Goal: Task Accomplishment & Management: Complete application form

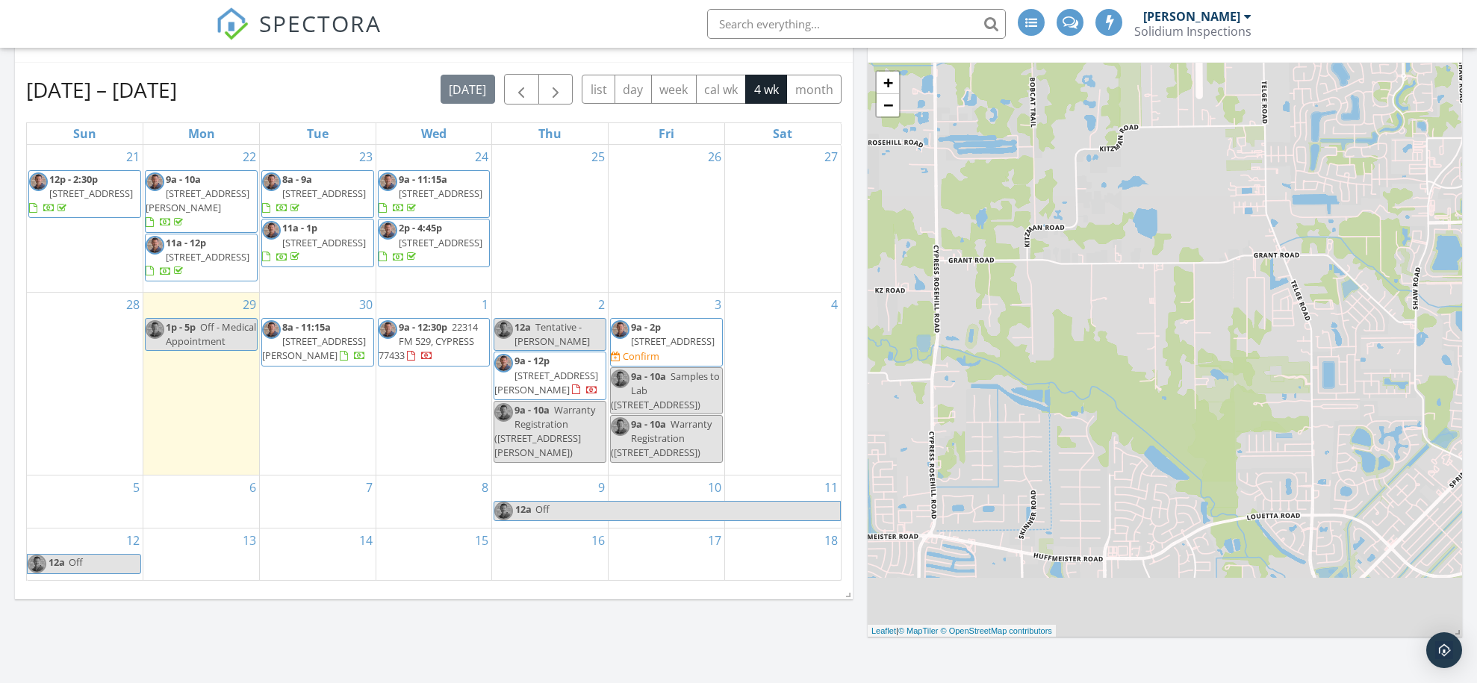
click at [670, 340] on span "[STREET_ADDRESS]" at bounding box center [673, 341] width 84 height 13
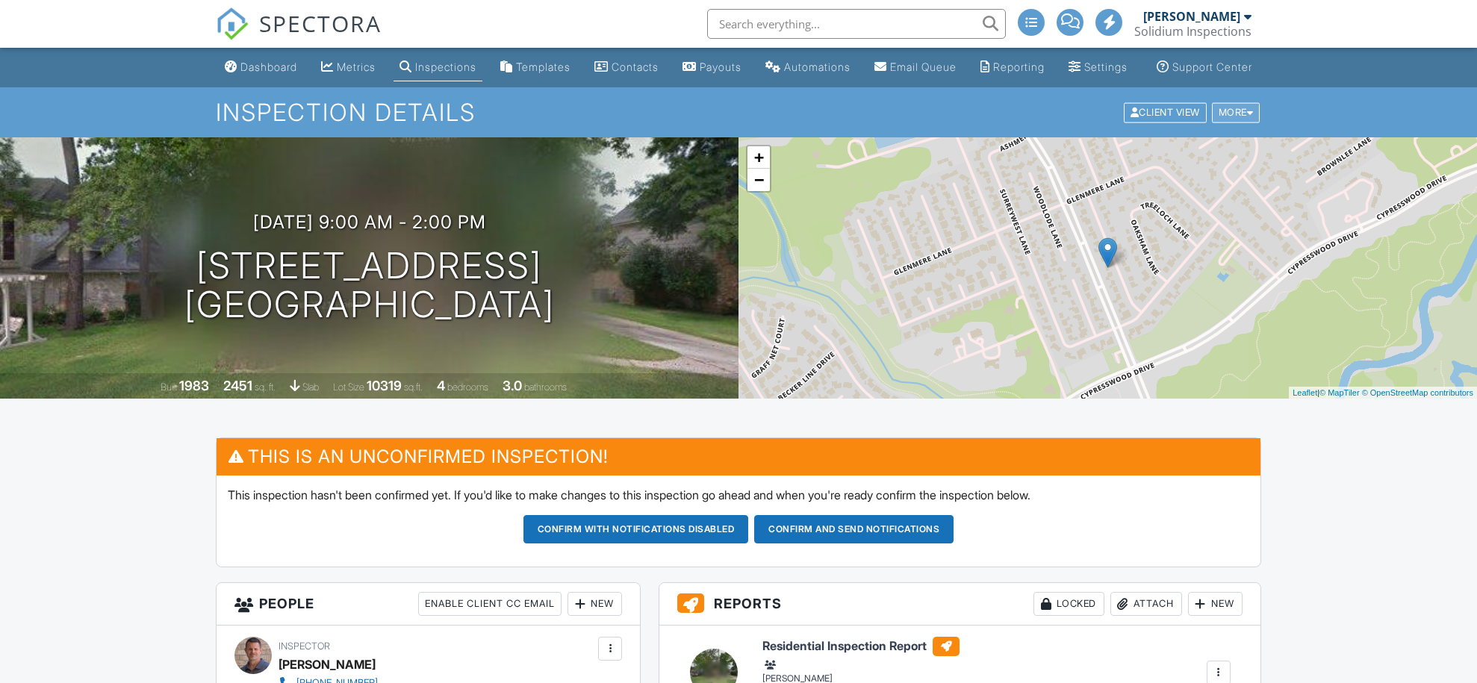
click at [1251, 117] on div at bounding box center [1250, 113] width 7 height 10
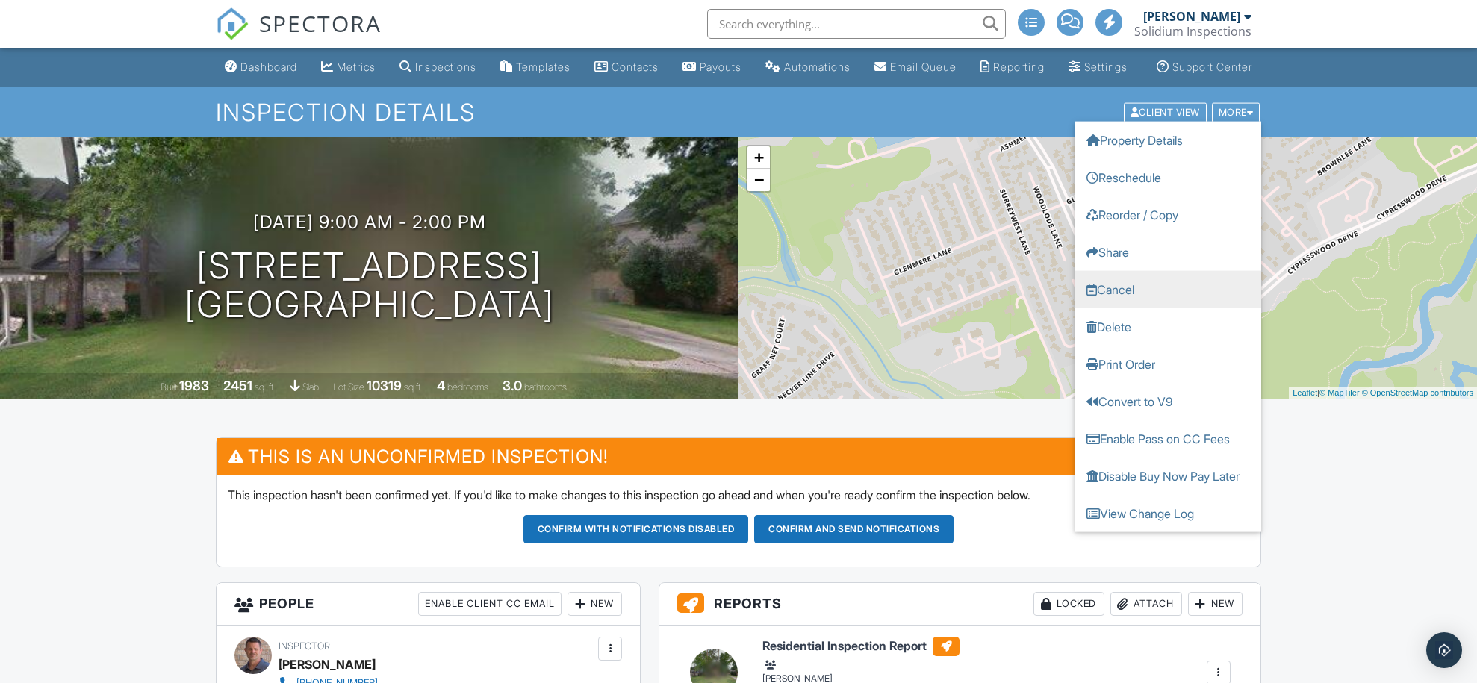
click at [1134, 301] on link "Cancel" at bounding box center [1168, 288] width 187 height 37
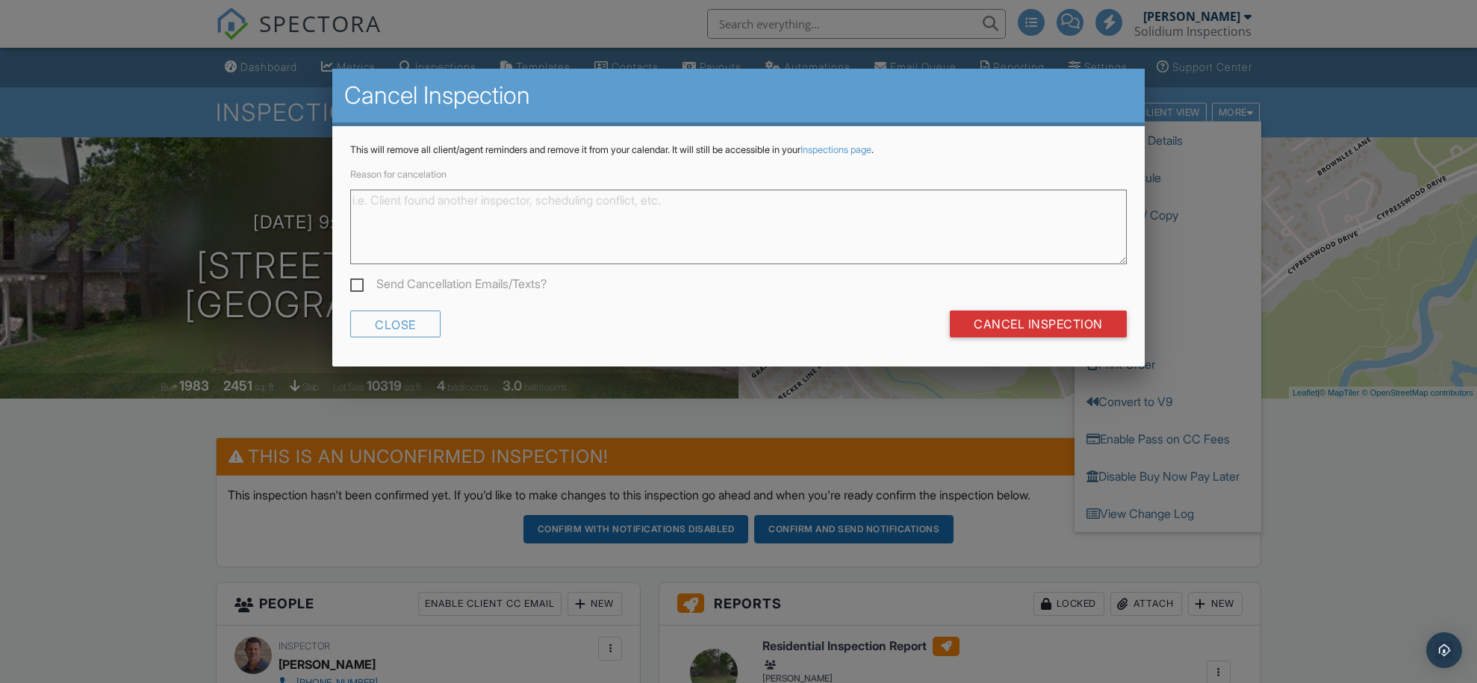
click at [398, 211] on textarea "Reason for cancelation" at bounding box center [738, 227] width 777 height 75
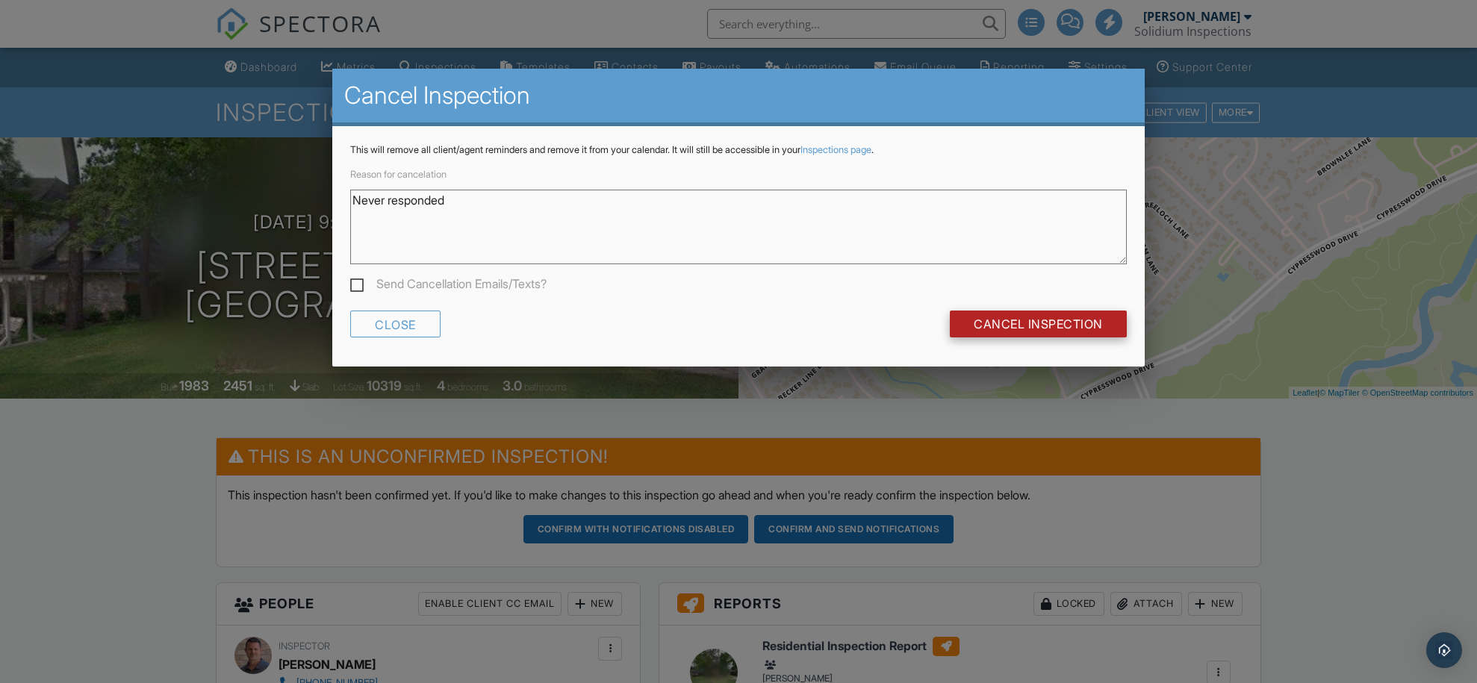
type textarea "Never responded"
click at [1007, 320] on input "Cancel Inspection" at bounding box center [1038, 324] width 177 height 27
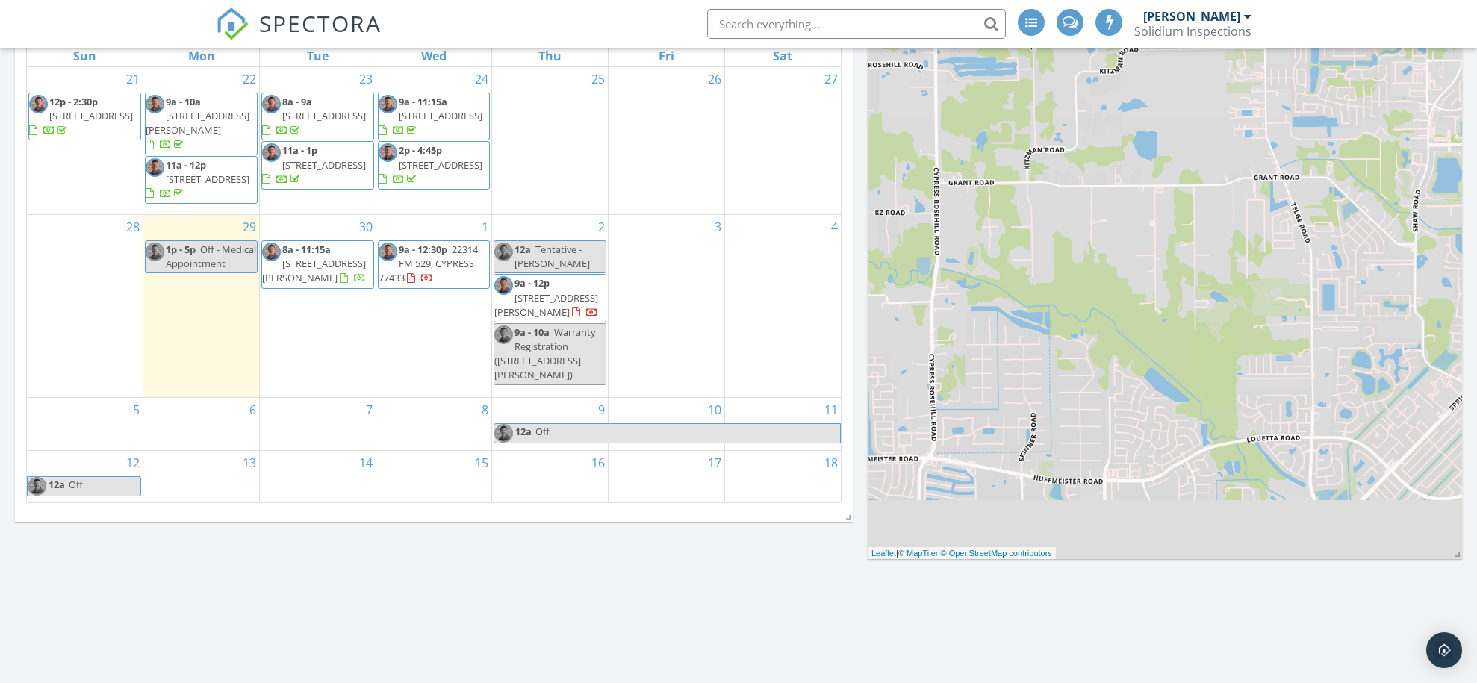
scroll to position [618, 0]
click at [547, 255] on span "Tentative - [PERSON_NAME]" at bounding box center [551, 260] width 75 height 28
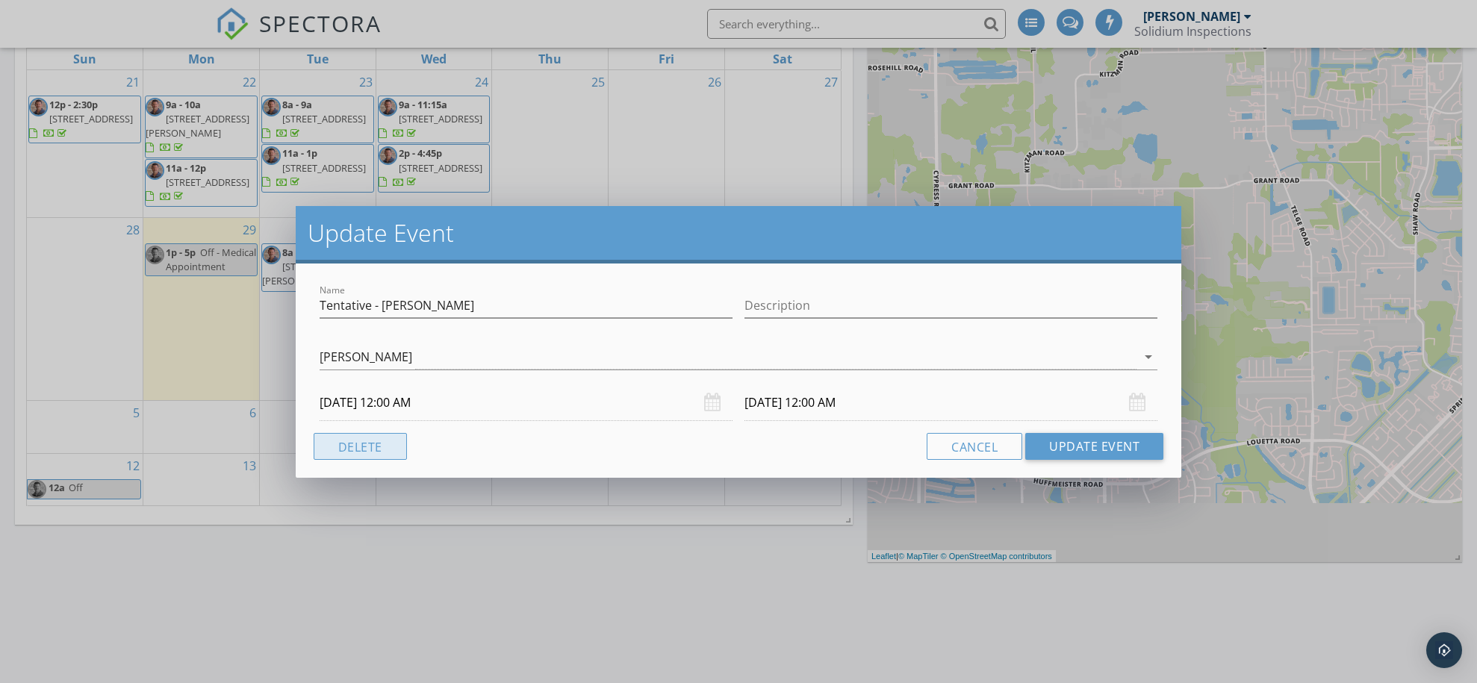
drag, startPoint x: 366, startPoint y: 444, endPoint x: 408, endPoint y: 448, distance: 42.8
click at [366, 444] on button "Delete" at bounding box center [360, 446] width 93 height 27
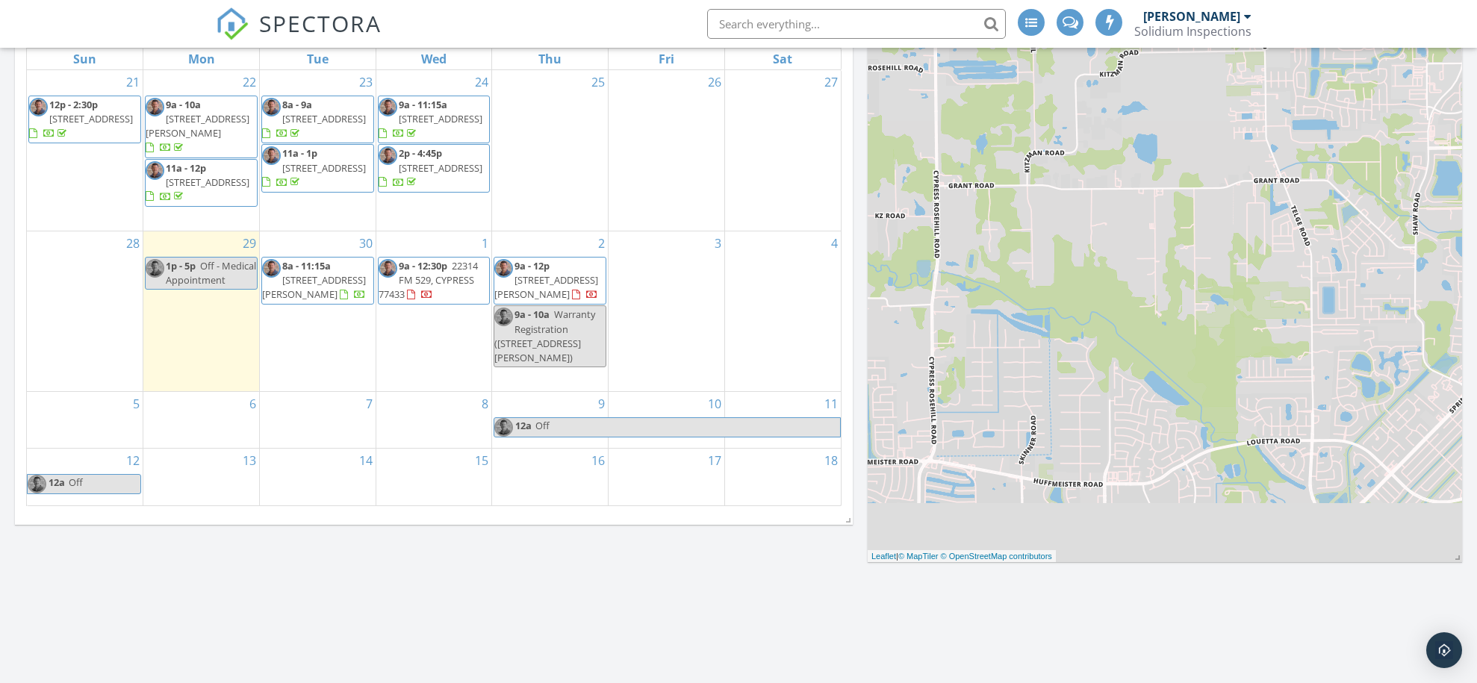
click at [694, 297] on div "3" at bounding box center [667, 311] width 116 height 160
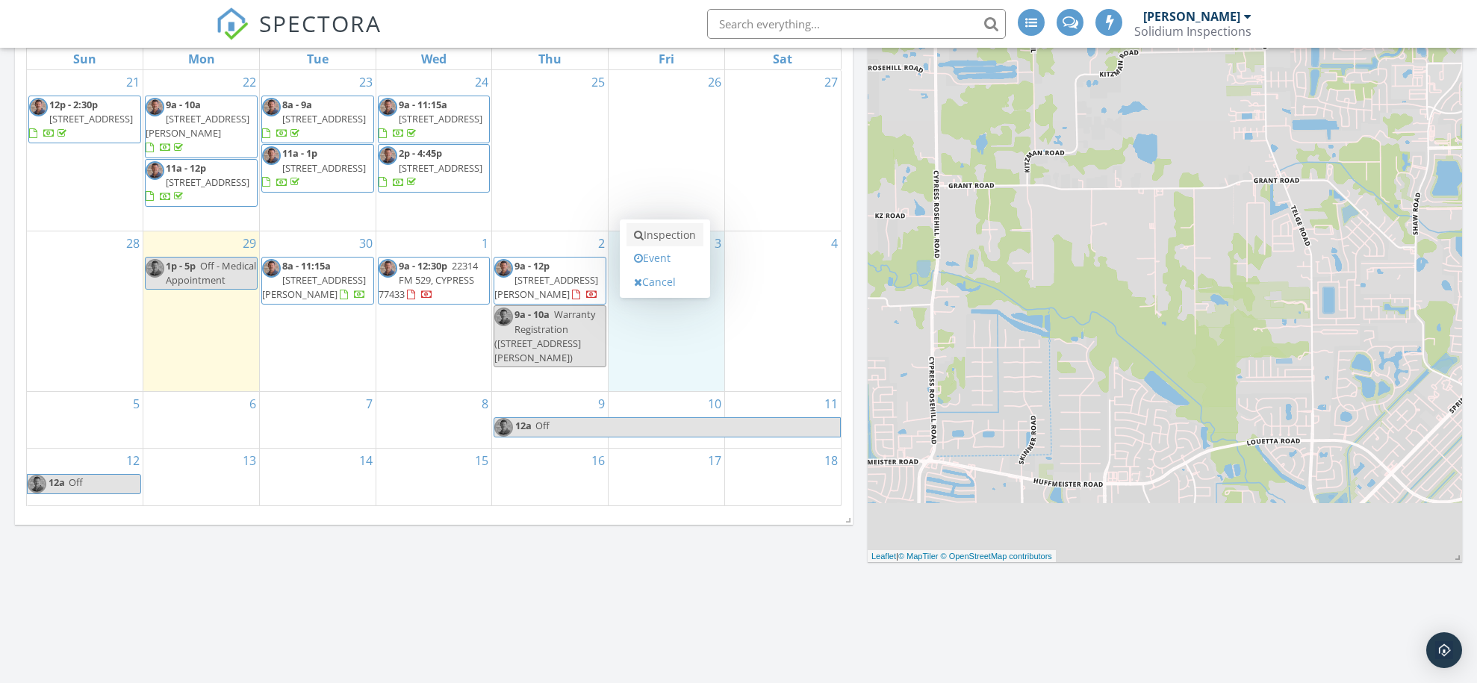
click at [665, 231] on link "Inspection" at bounding box center [664, 235] width 77 height 24
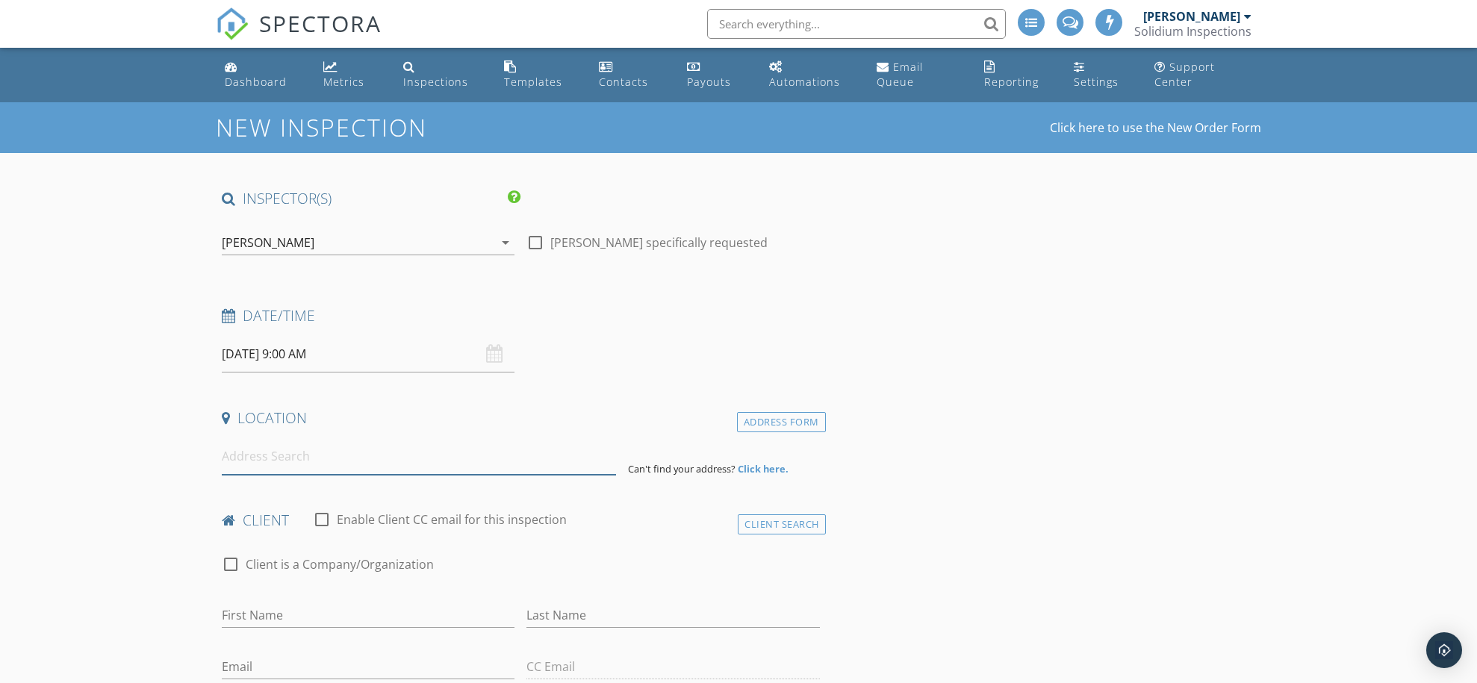
click at [291, 461] on input at bounding box center [419, 456] width 394 height 37
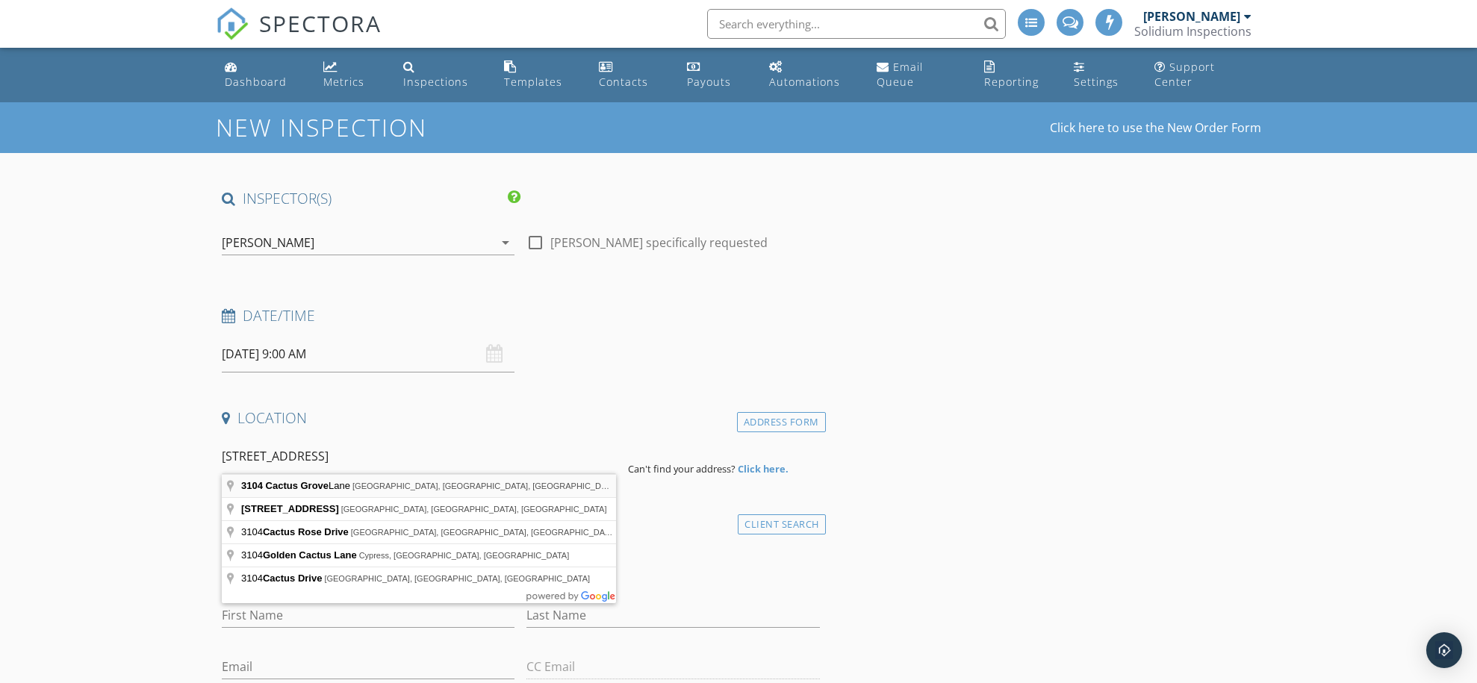
type input "3104 Cactus Grove Lane, Pearland, TX, USA"
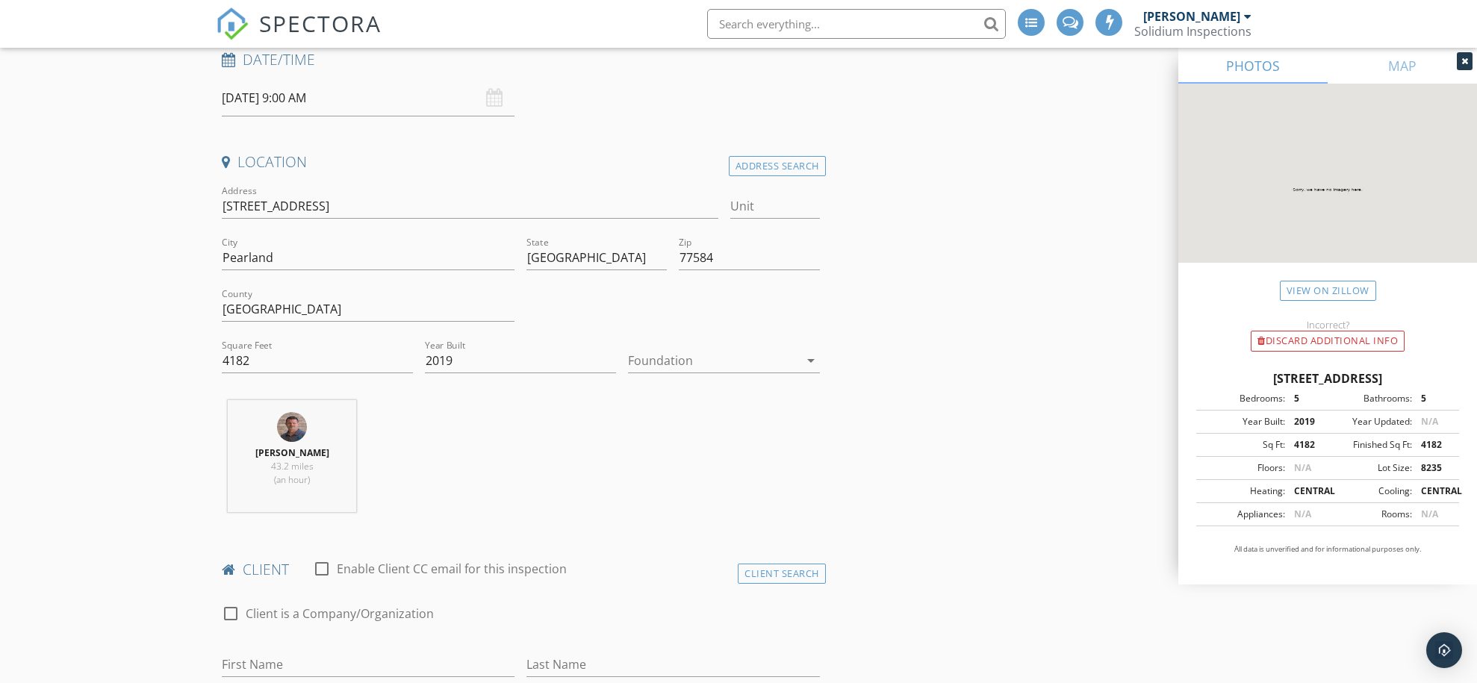
scroll to position [291, 0]
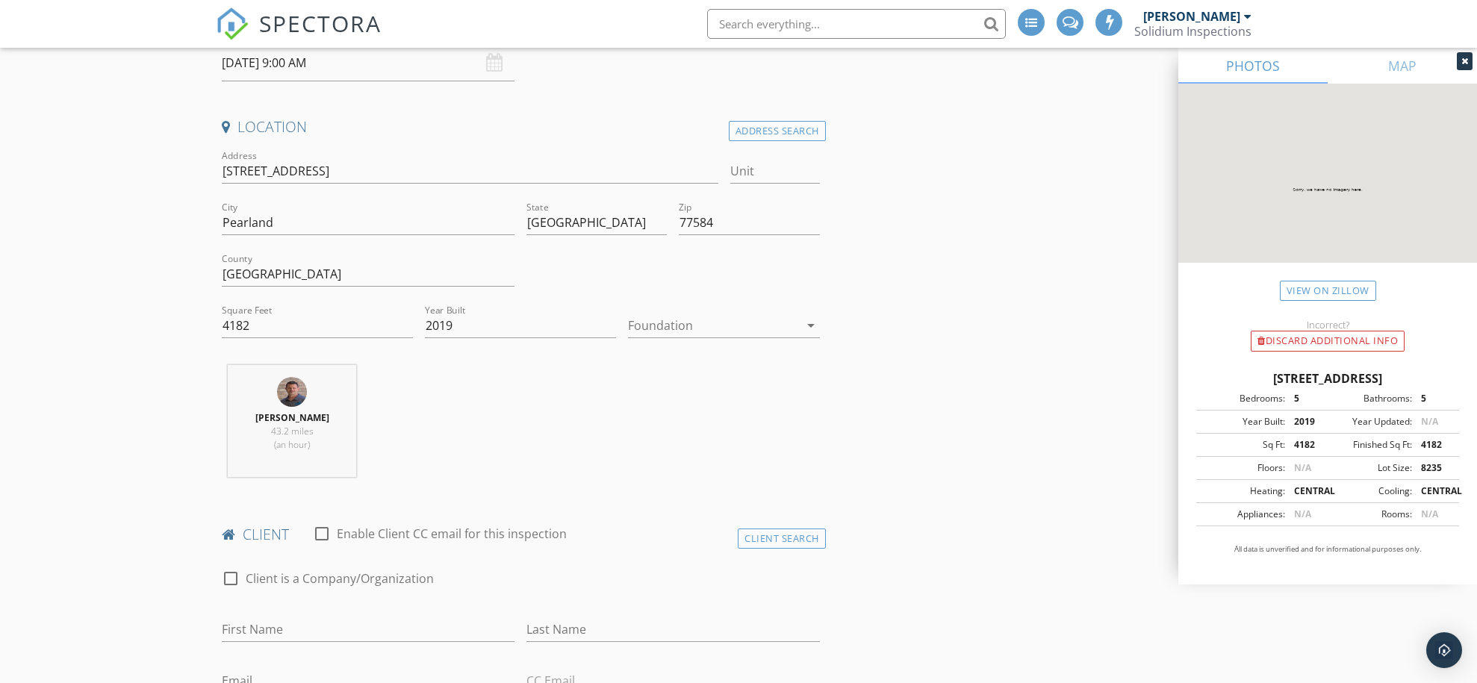
click at [682, 317] on div at bounding box center [713, 326] width 170 height 24
click at [665, 398] on div "Slab" at bounding box center [723, 402] width 167 height 18
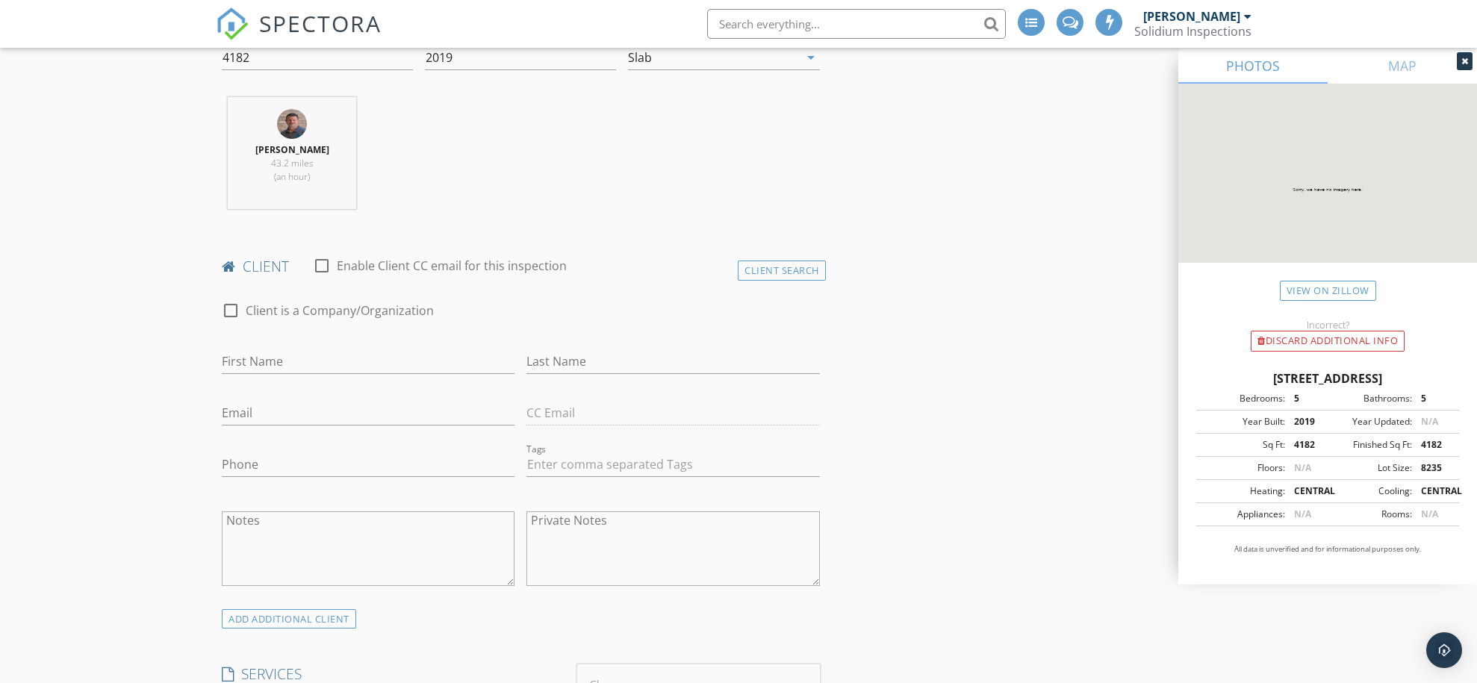
scroll to position [590, 0]
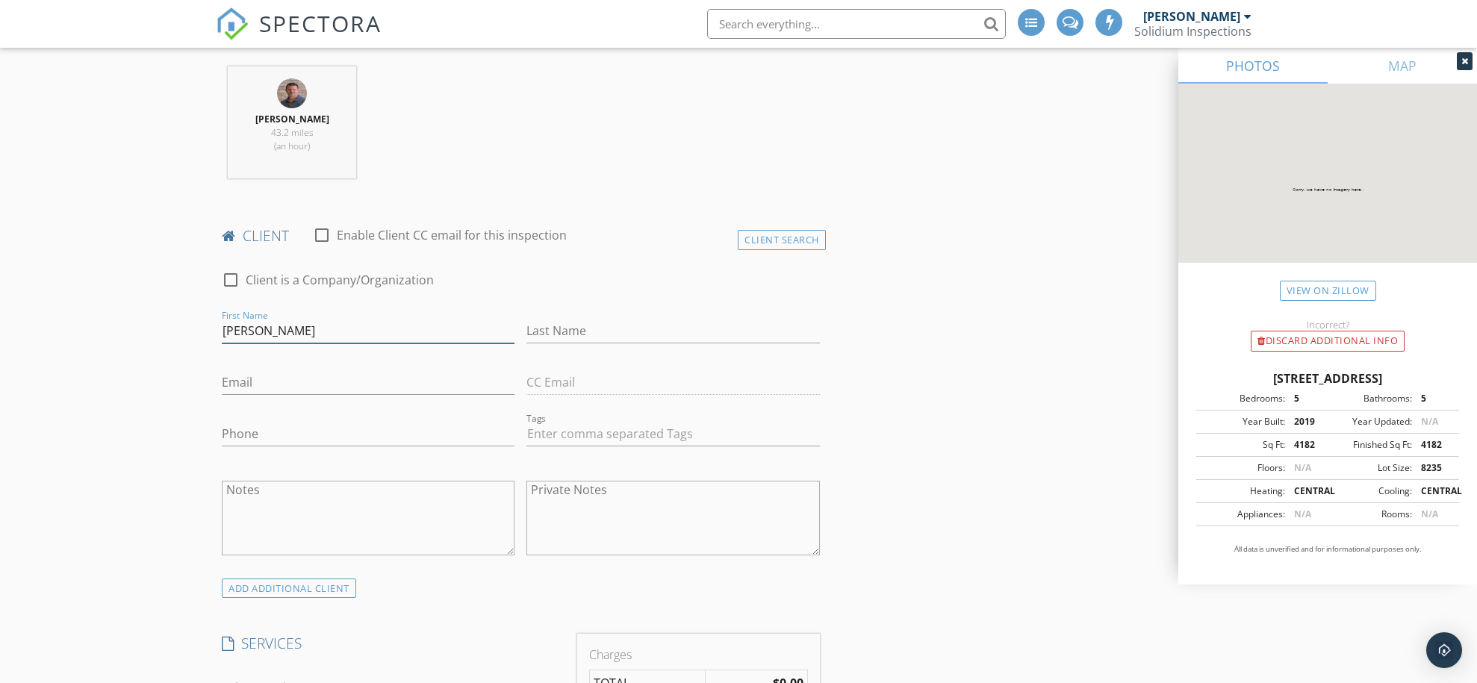
type input "Peter"
type input "Ly"
click at [288, 378] on input "Email" at bounding box center [368, 382] width 293 height 25
paste input "tramy.tran1992@yahoo.com"
type input "tramy.tran1992@yahoo.com"
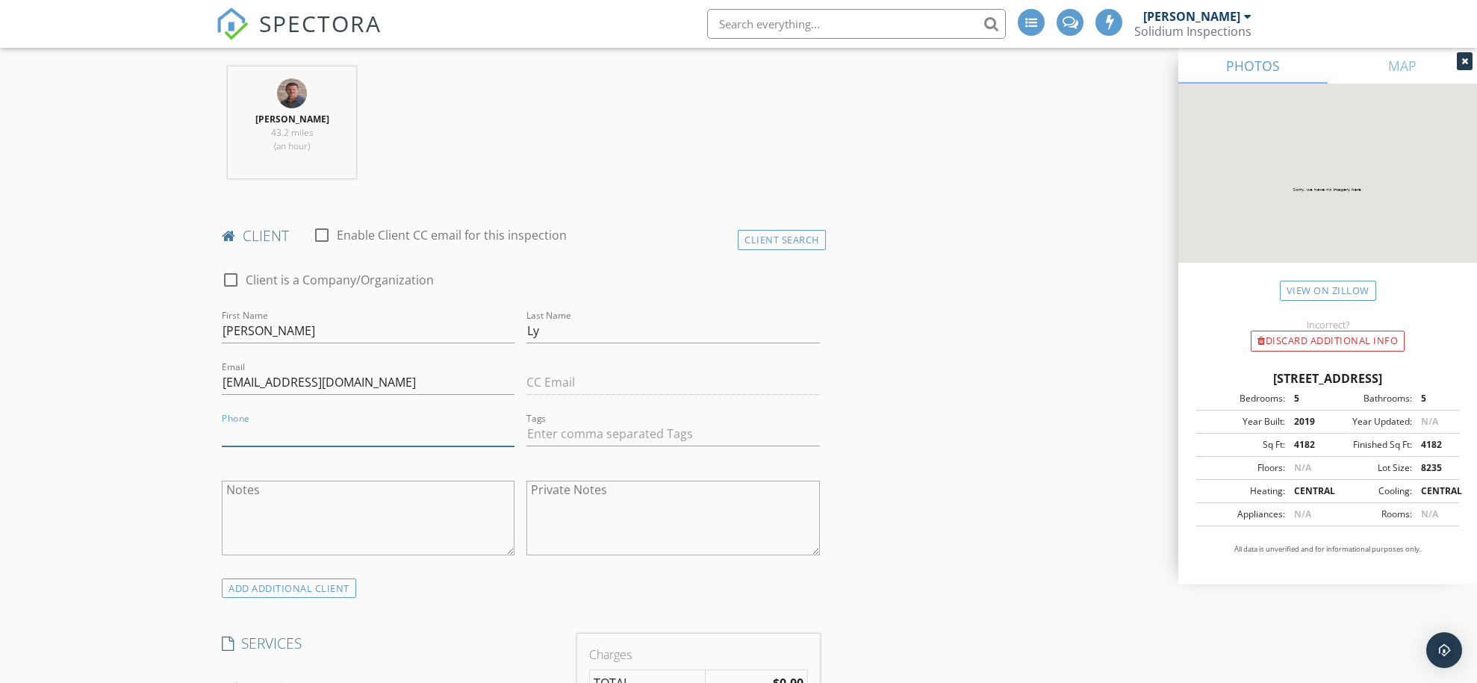
paste input "856-236-3351"
type input "856-236-3351"
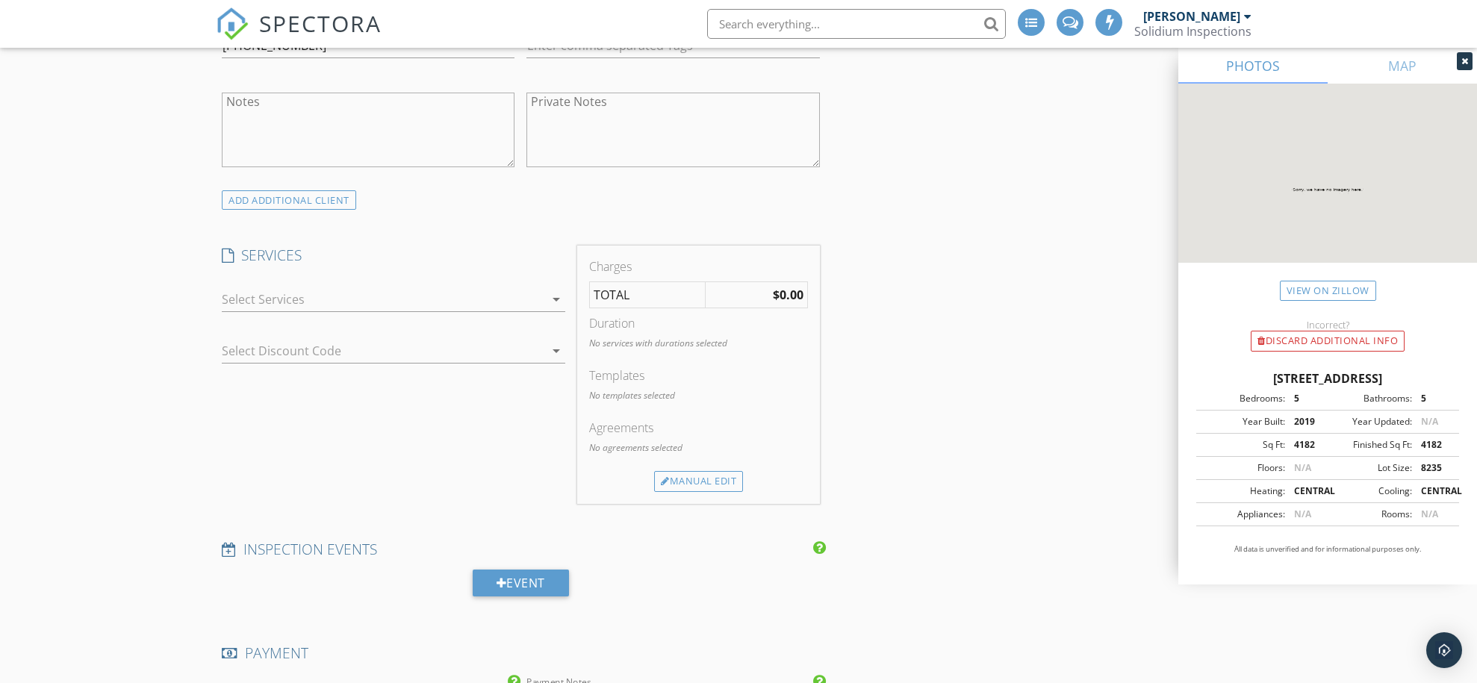
scroll to position [1000, 0]
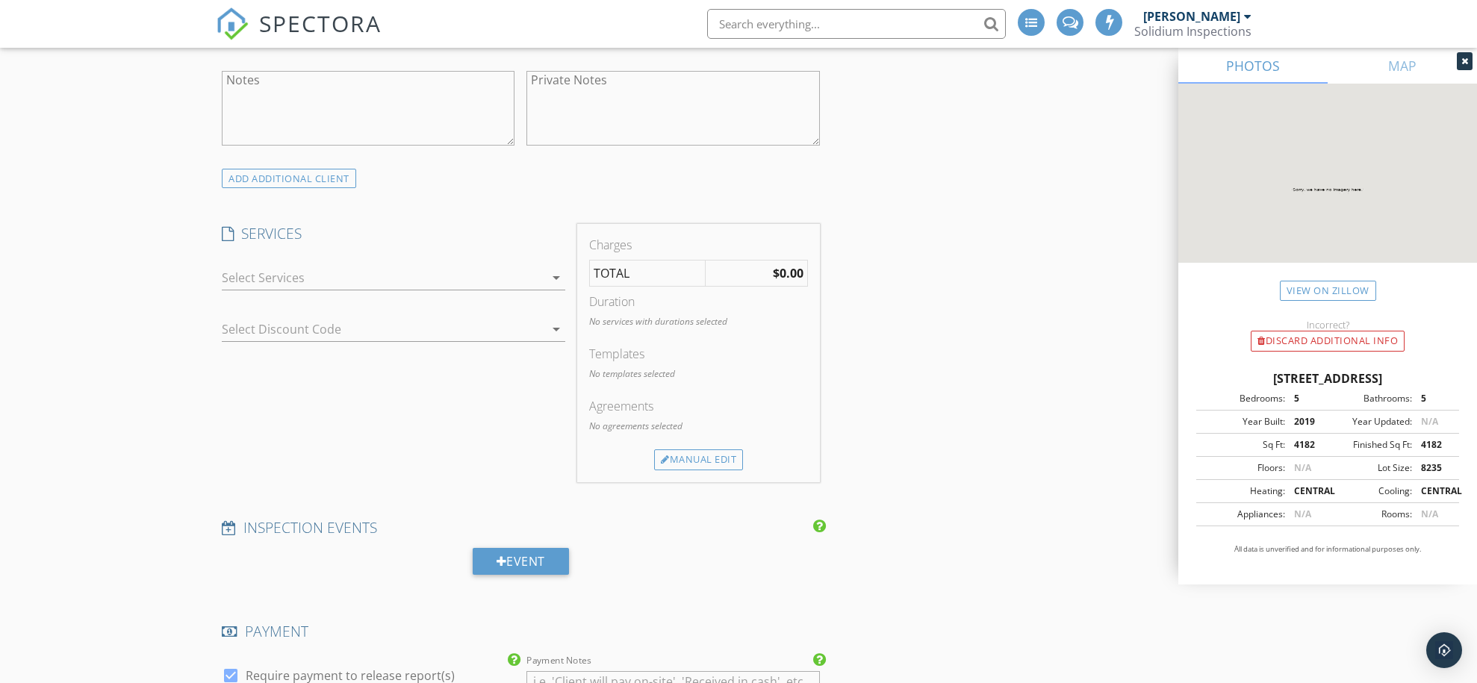
click at [345, 275] on div at bounding box center [383, 278] width 323 height 24
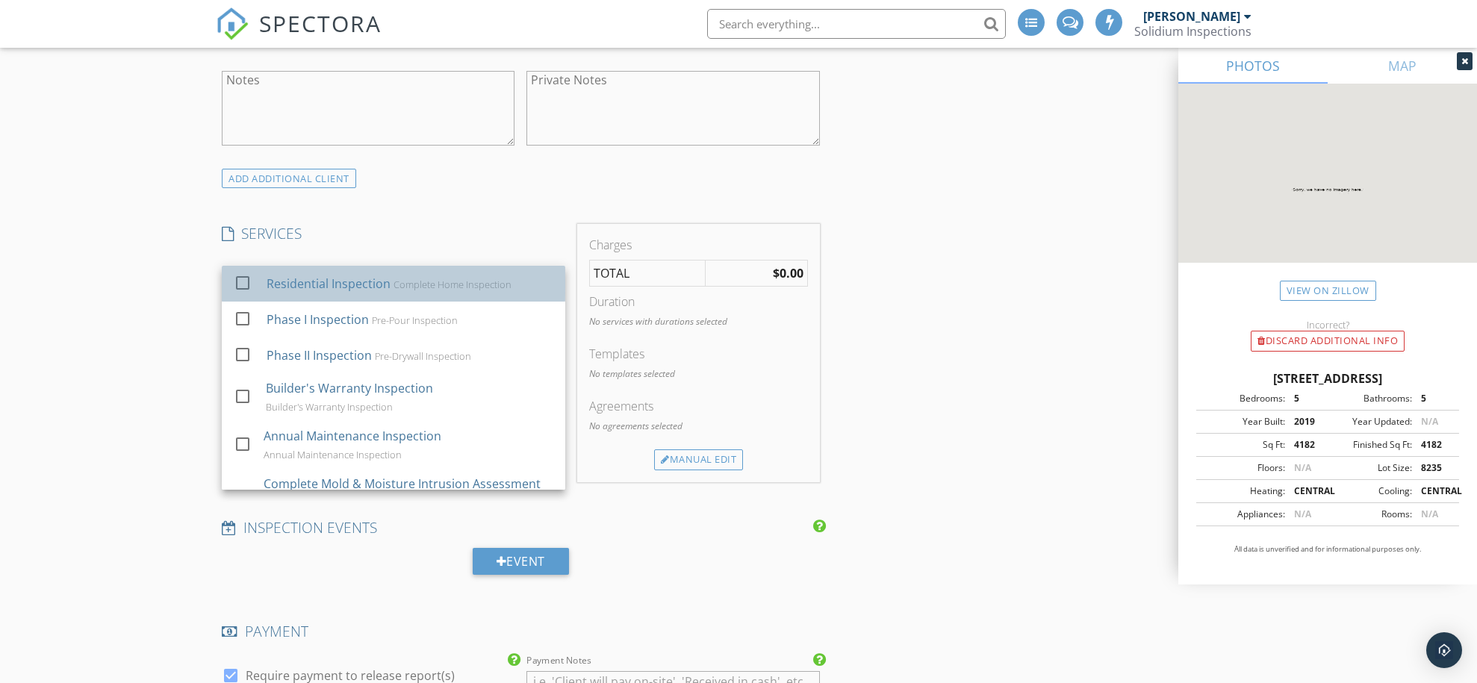
click at [319, 287] on div "Residential Inspection" at bounding box center [329, 284] width 124 height 18
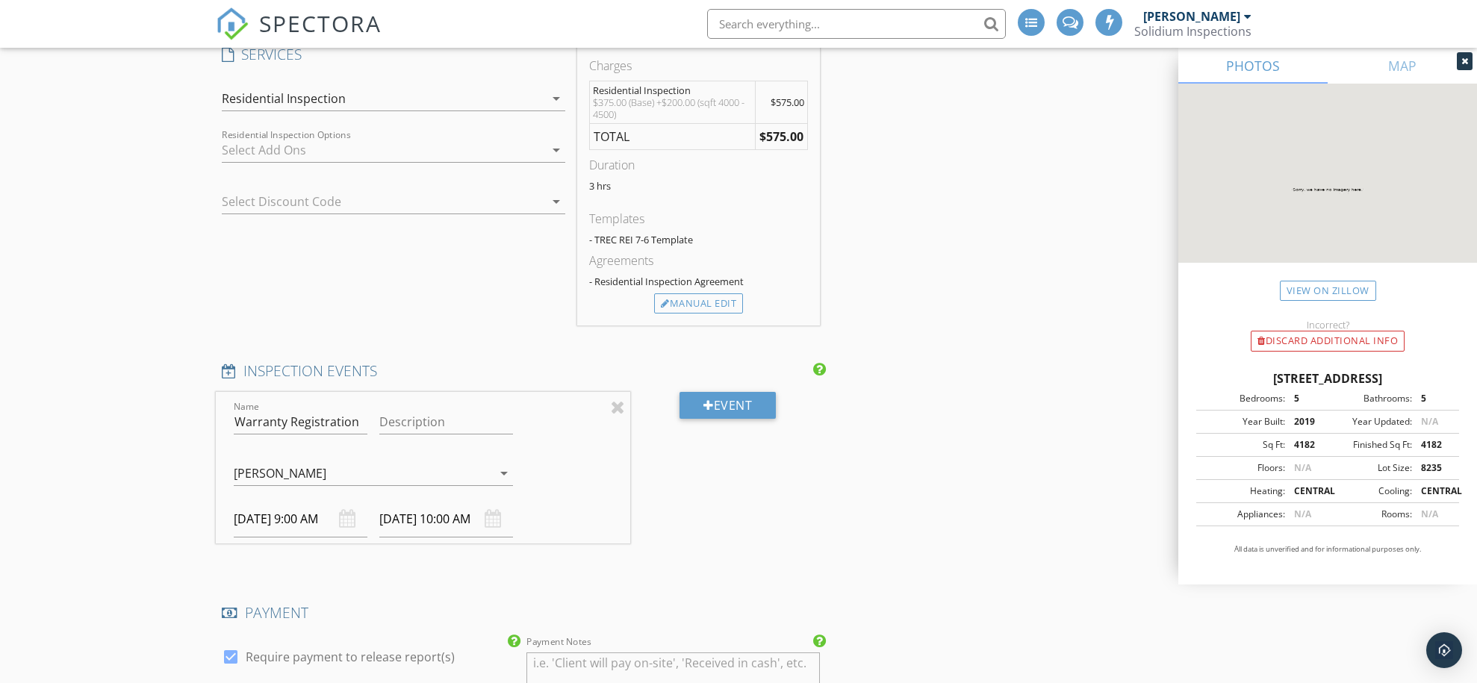
scroll to position [1181, 0]
click at [352, 188] on div at bounding box center [373, 199] width 302 height 24
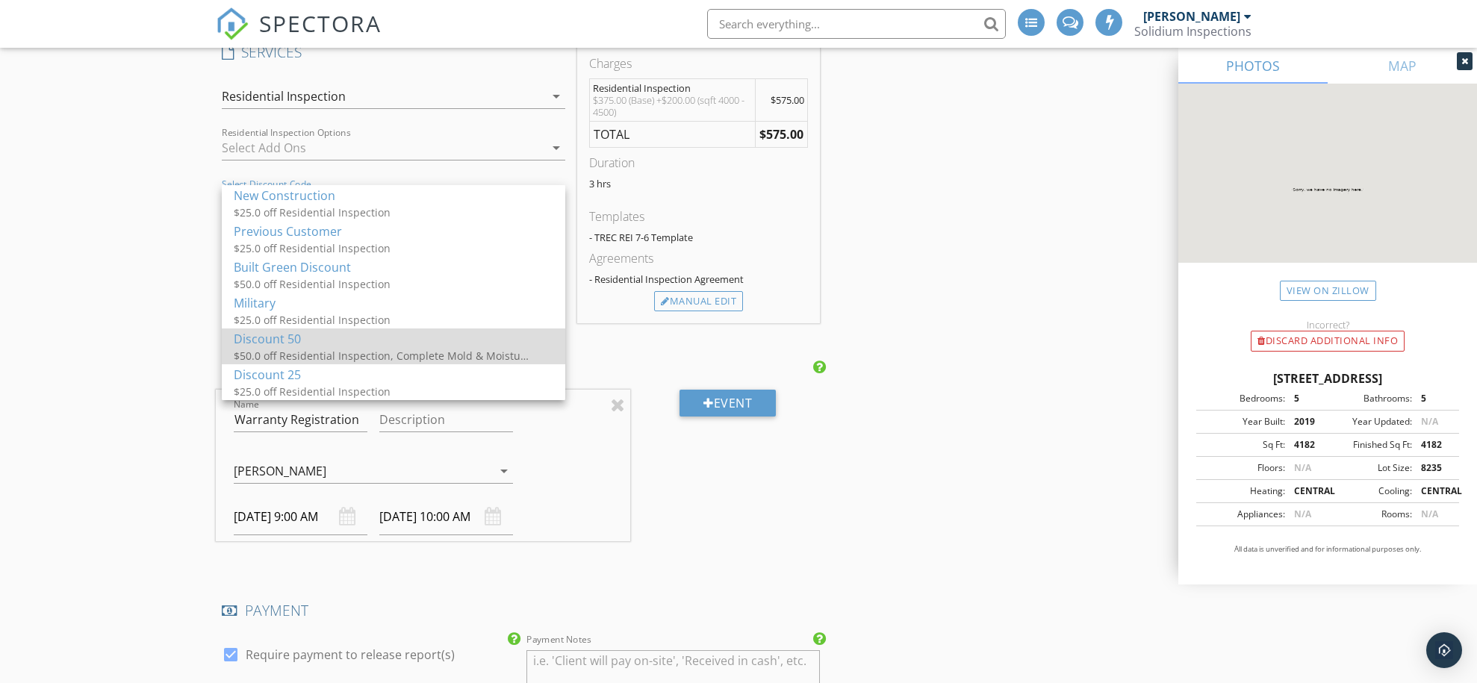
click at [305, 352] on div "$50.0 off Residential Inspection, Complete Mold & Moisture Intrusion Assessment…" at bounding box center [383, 356] width 299 height 16
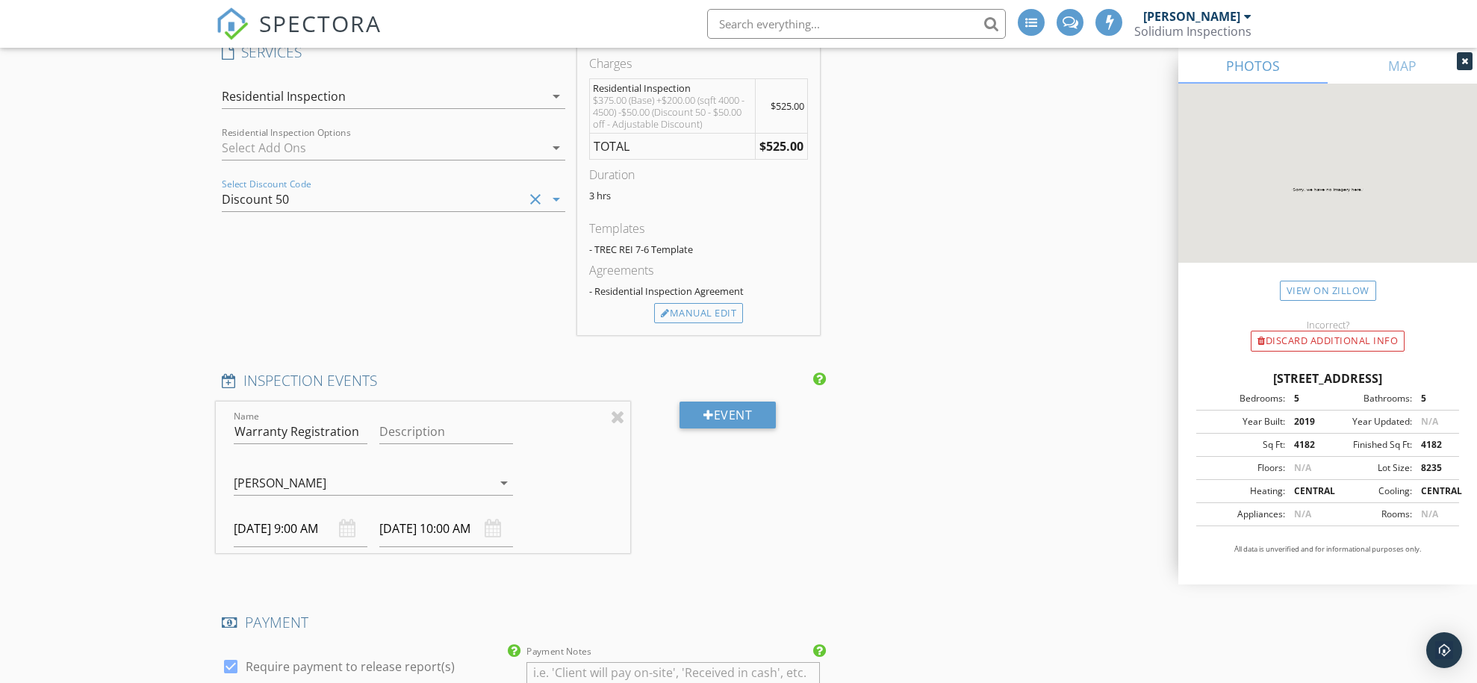
click at [945, 392] on div "INSPECTOR(S) check_box Tom McCabe PRIMARY check_box_outline_blank Collin McCabe…" at bounding box center [738, 524] width 1045 height 3032
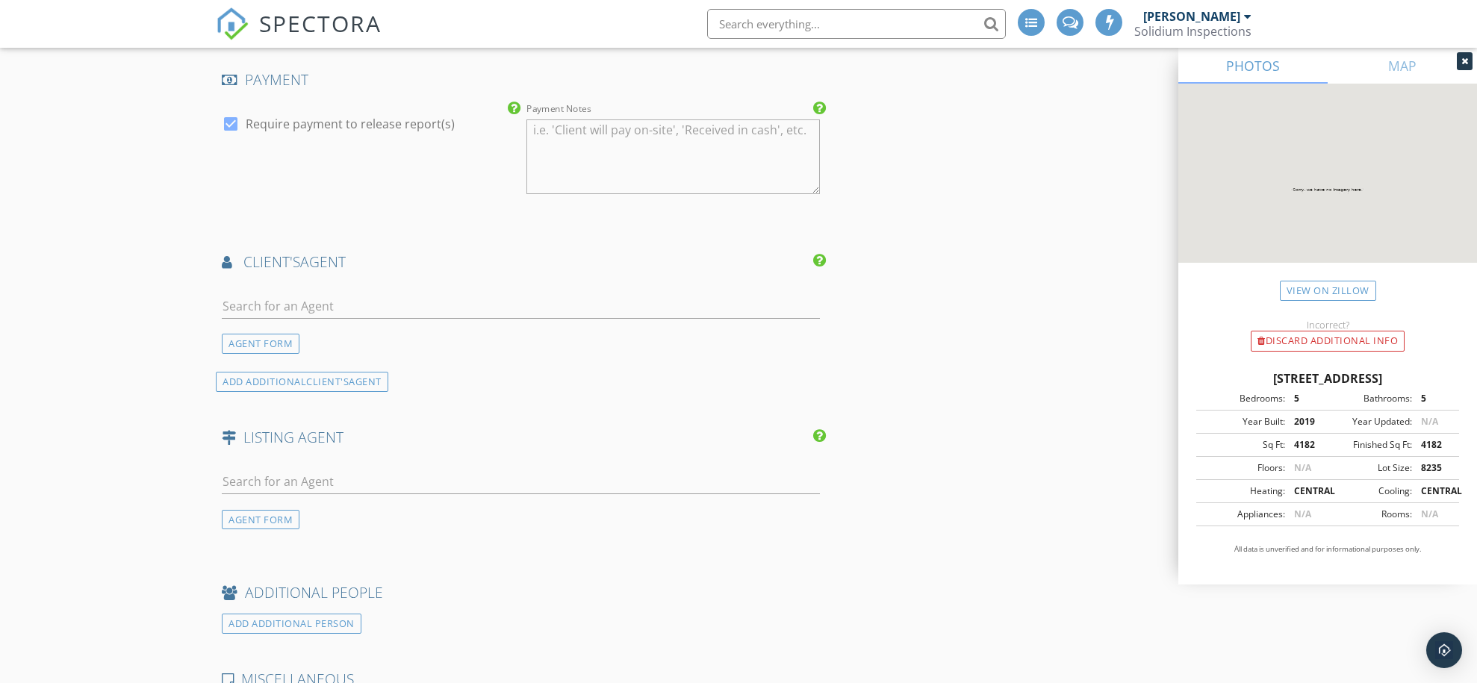
scroll to position [1726, 0]
click at [231, 119] on div at bounding box center [230, 122] width 25 height 25
checkbox input "false"
click at [313, 286] on div at bounding box center [521, 308] width 598 height 49
click at [320, 295] on input "text" at bounding box center [521, 305] width 598 height 25
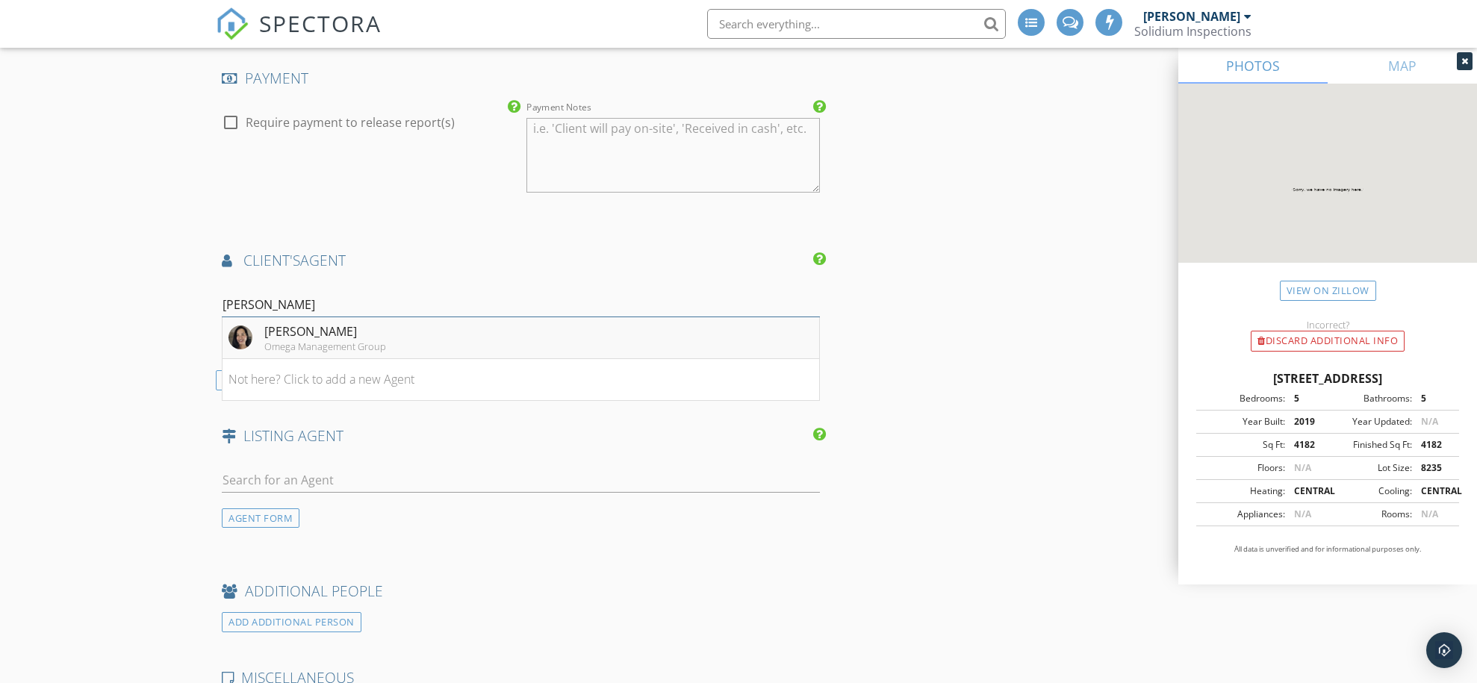
type input "Melony"
click at [372, 342] on div "Omega Management Group" at bounding box center [325, 347] width 122 height 12
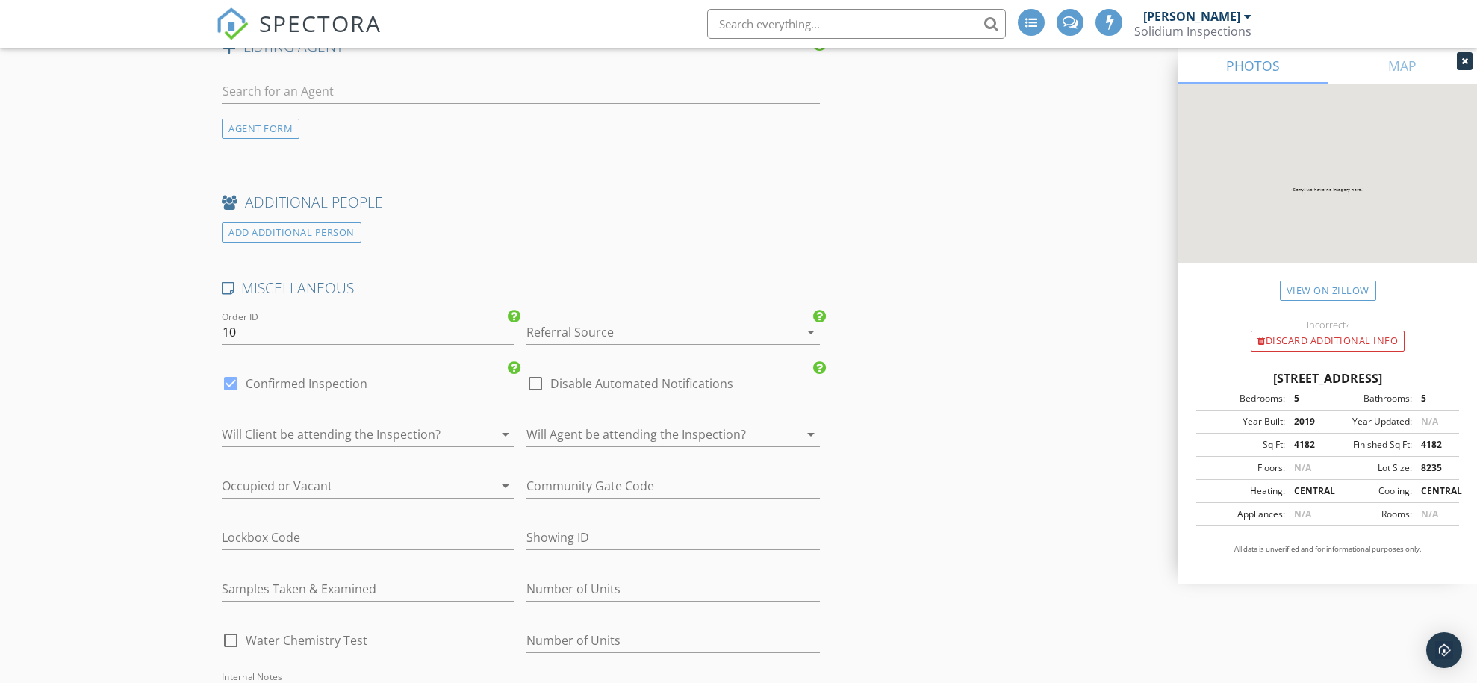
scroll to position [2401, 0]
click at [574, 322] on div at bounding box center [651, 330] width 251 height 24
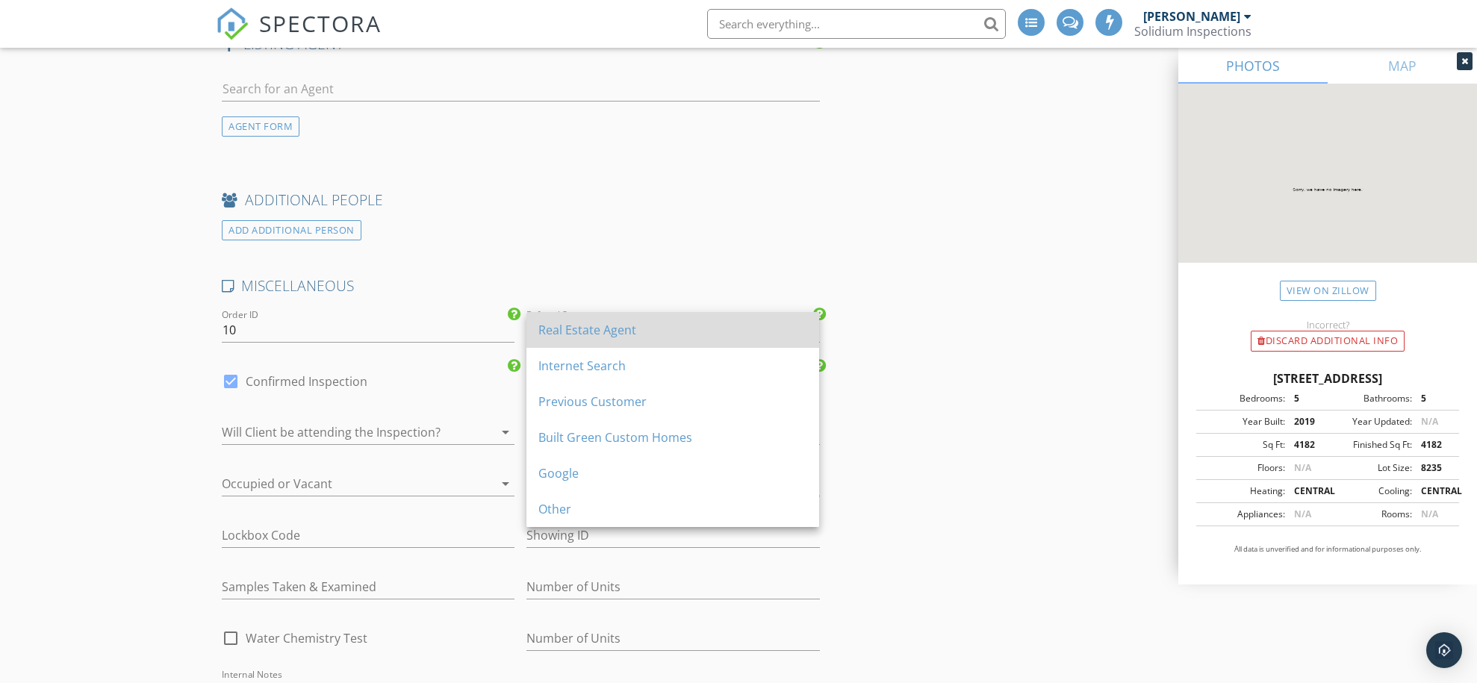
click at [568, 329] on div "Real Estate Agent" at bounding box center [672, 330] width 269 height 18
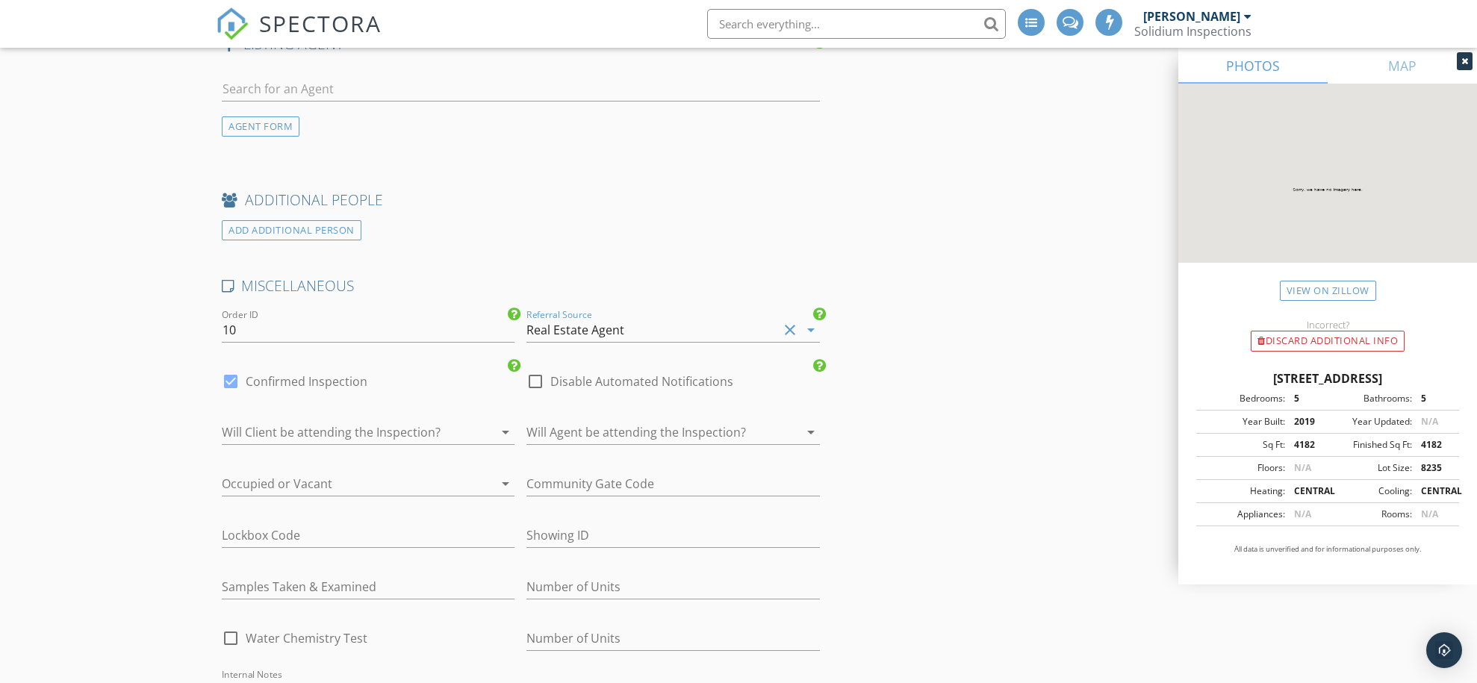
click at [290, 374] on label "Confirmed Inspection" at bounding box center [307, 381] width 122 height 15
checkbox input "false"
checkbox input "true"
click at [570, 533] on input "text" at bounding box center [672, 535] width 293 height 25
paste input "7078466"
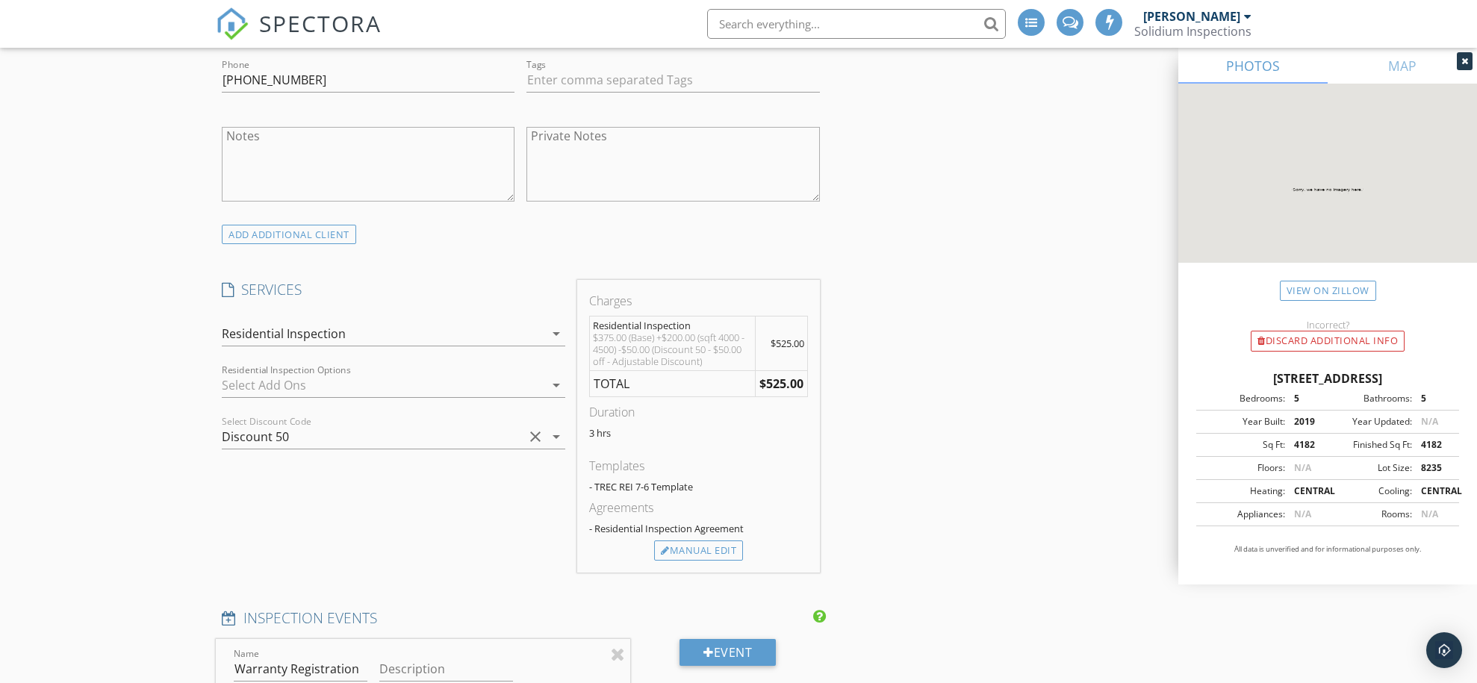
scroll to position [747, 0]
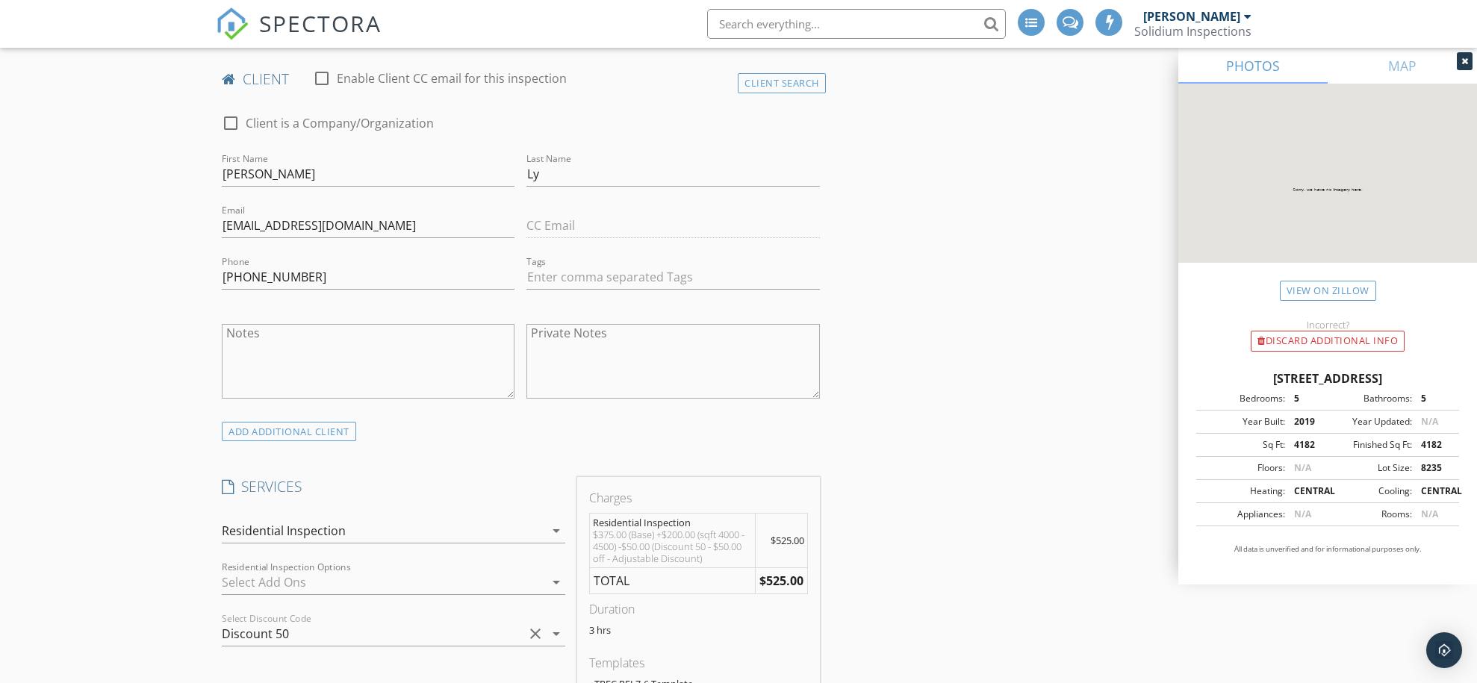
type input "7078466"
click at [308, 587] on div at bounding box center [383, 582] width 323 height 24
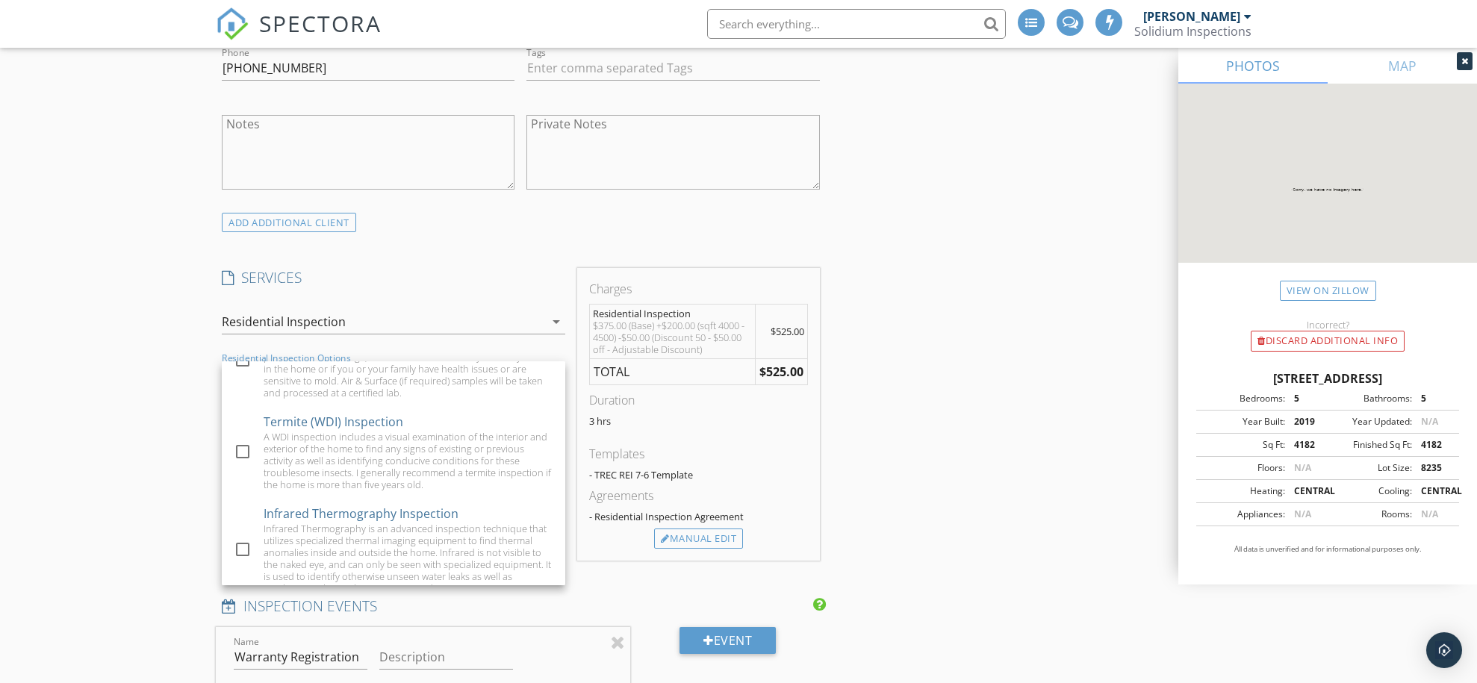
scroll to position [351, 0]
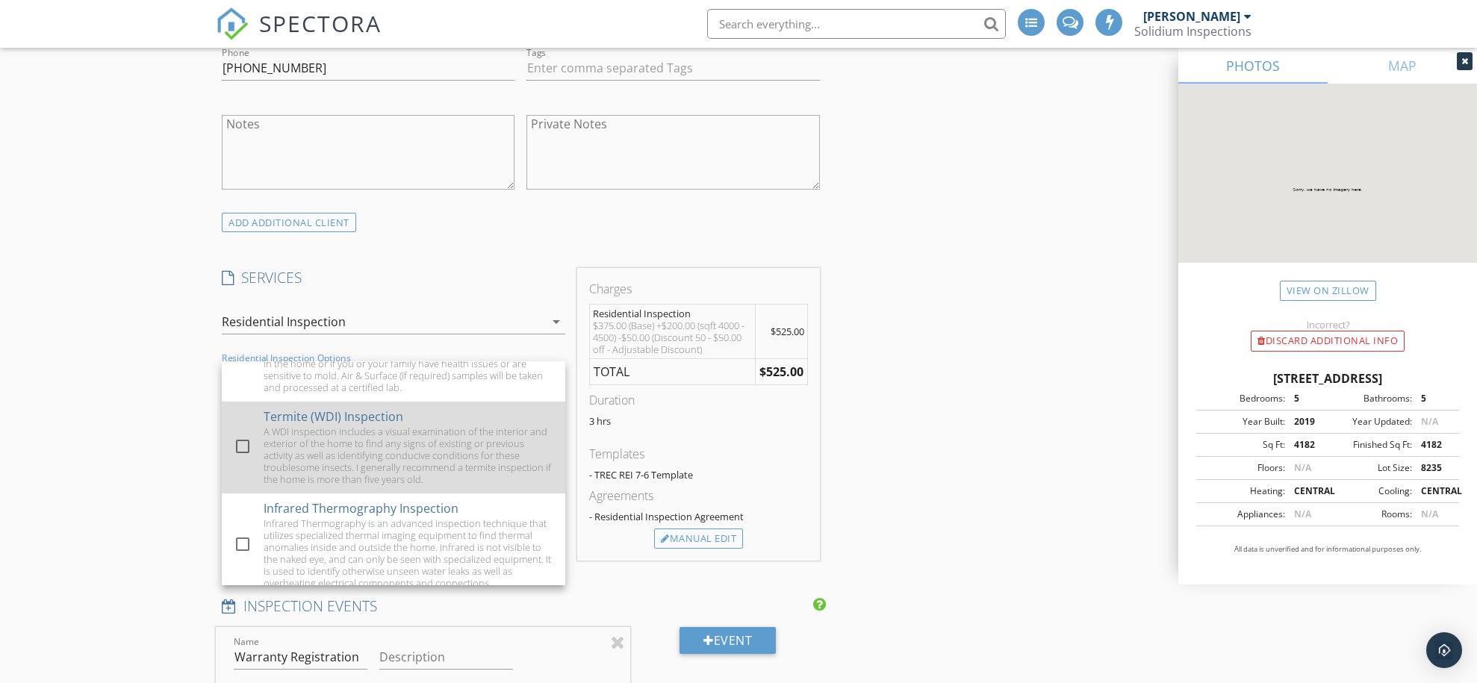
click at [308, 447] on div "A WDI inspection includes a visual examination of the interior and exterior of …" at bounding box center [409, 456] width 290 height 60
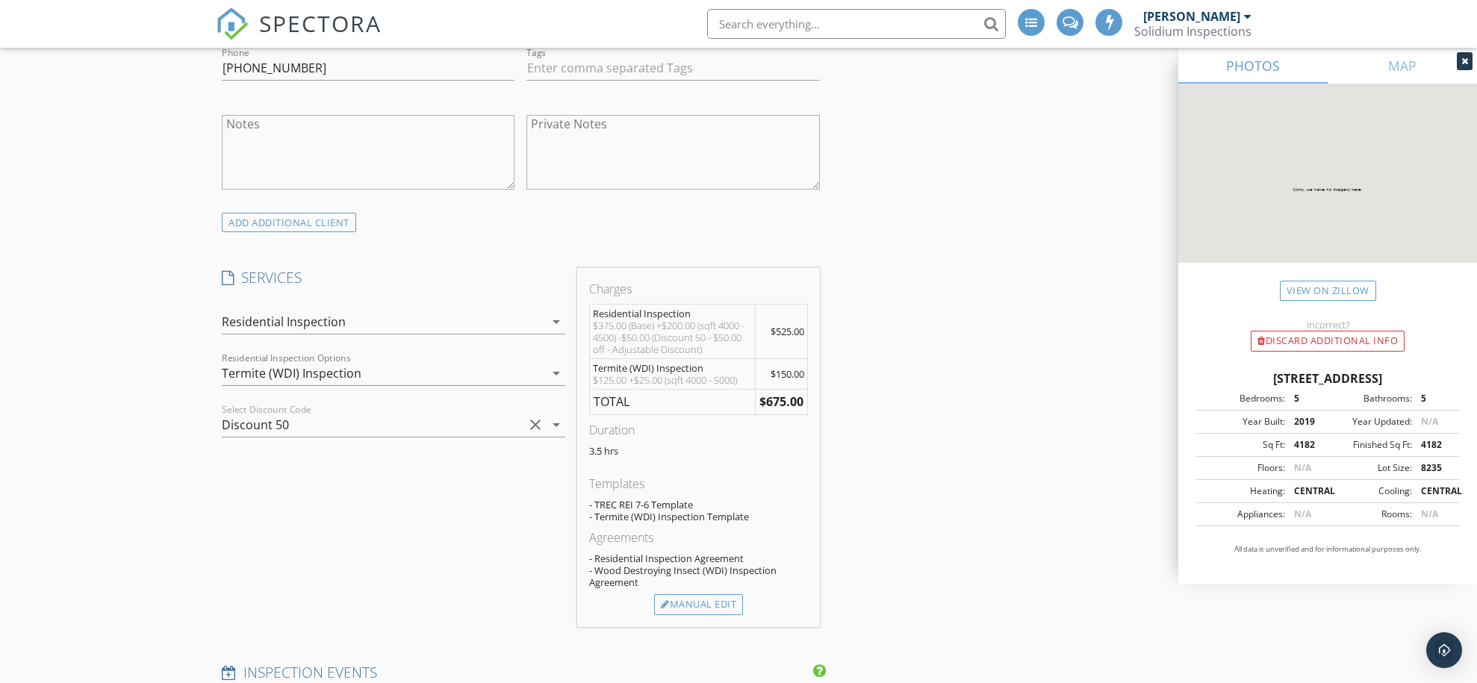
click at [556, 423] on icon "arrow_drop_down" at bounding box center [556, 425] width 18 height 18
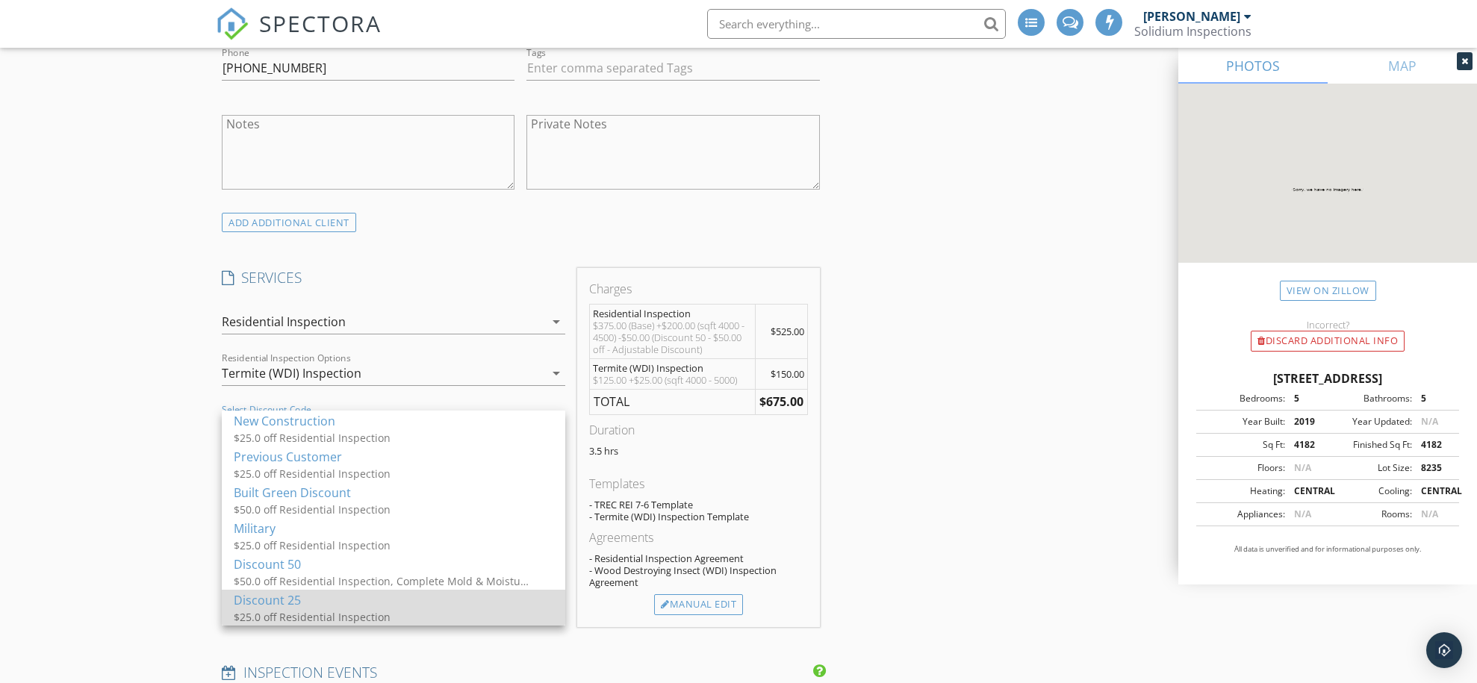
click at [336, 603] on div "Discount 25" at bounding box center [394, 600] width 320 height 18
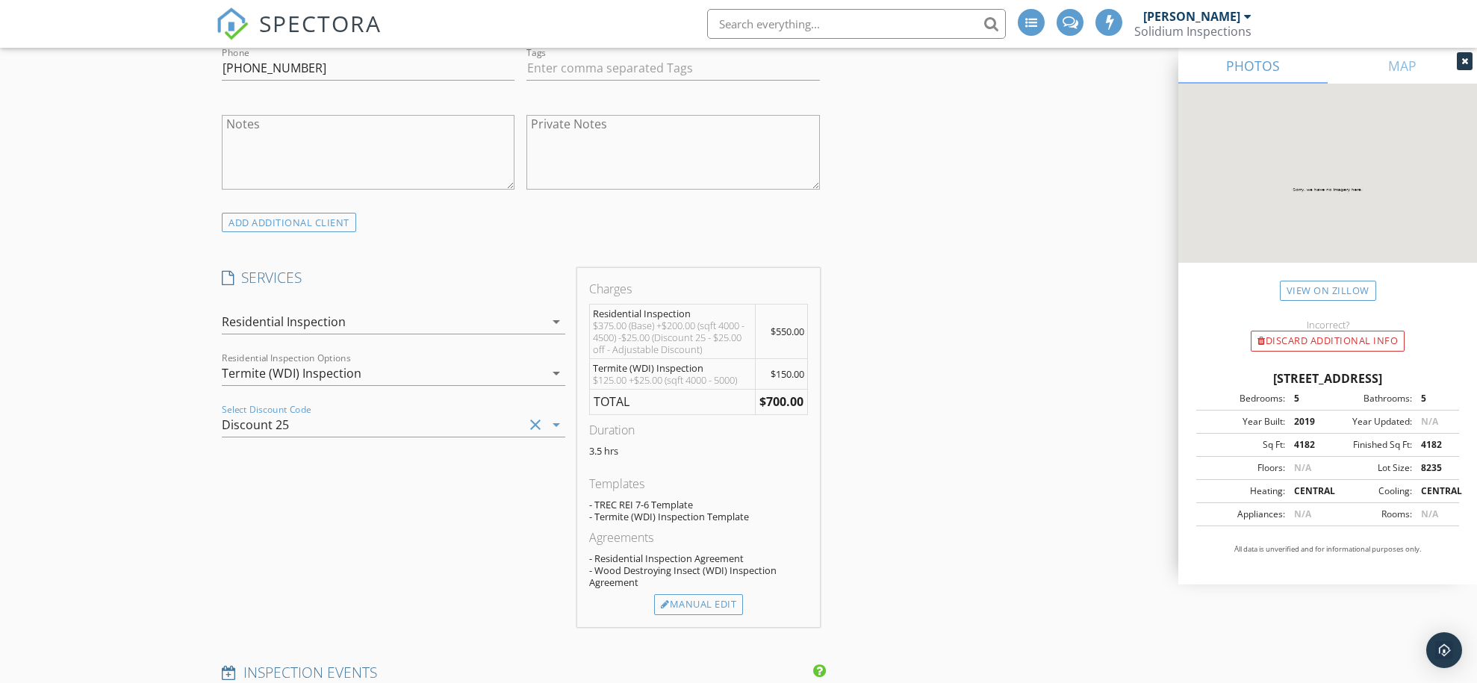
click at [537, 421] on icon "clear" at bounding box center [535, 425] width 18 height 18
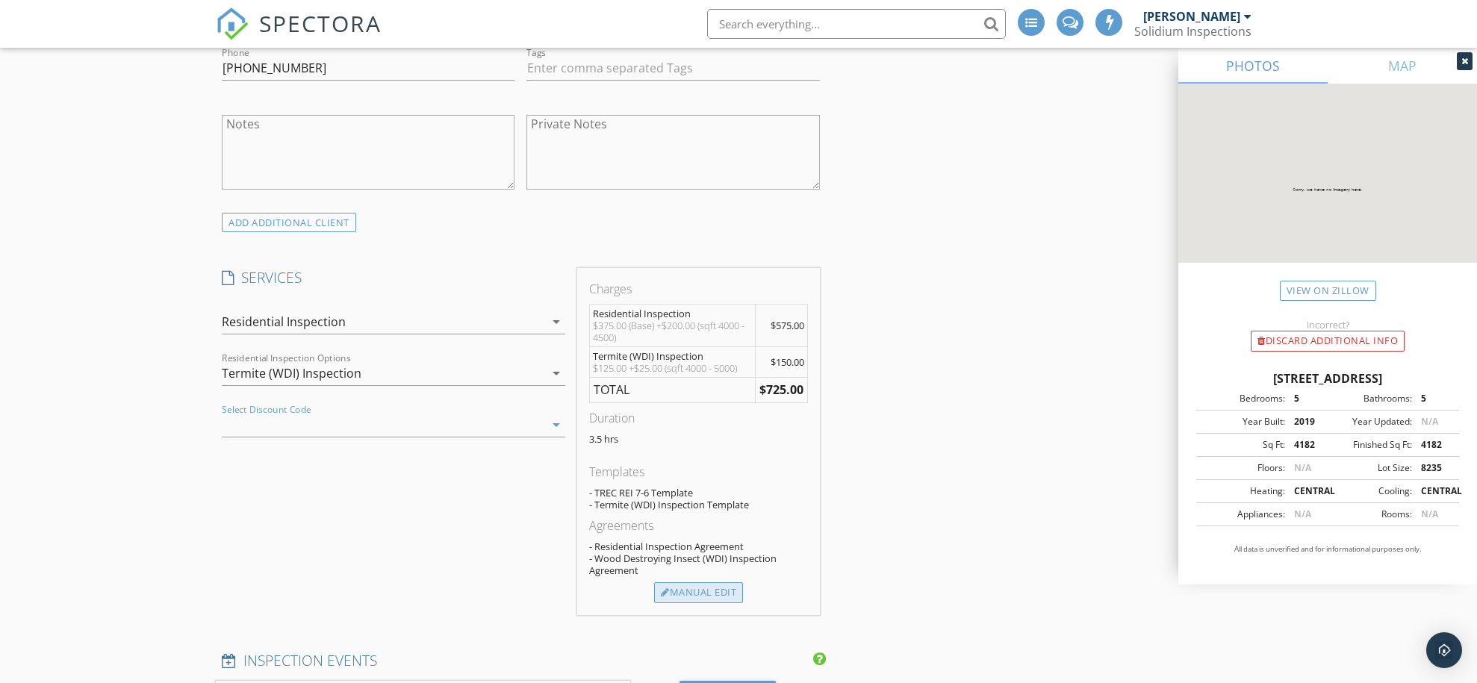
click at [684, 593] on div "Manual Edit" at bounding box center [698, 592] width 89 height 21
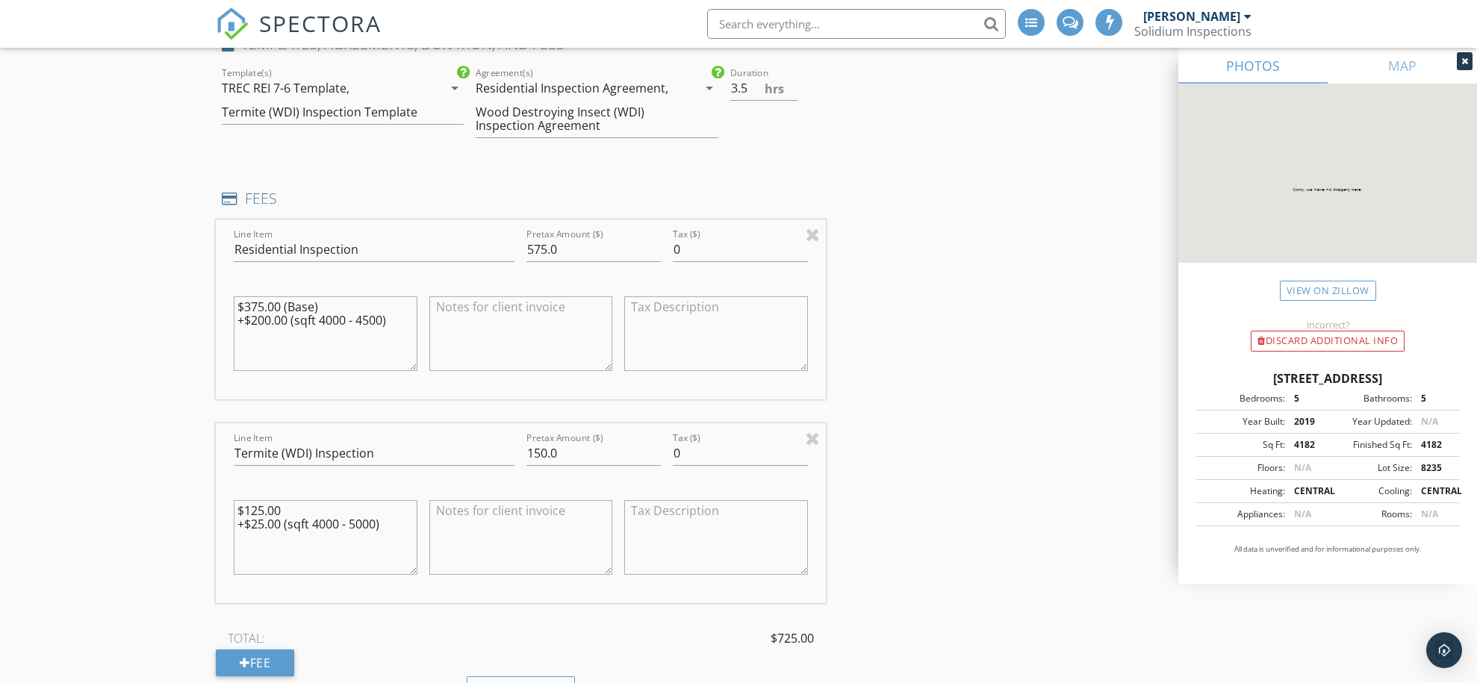
scroll to position [1225, 0]
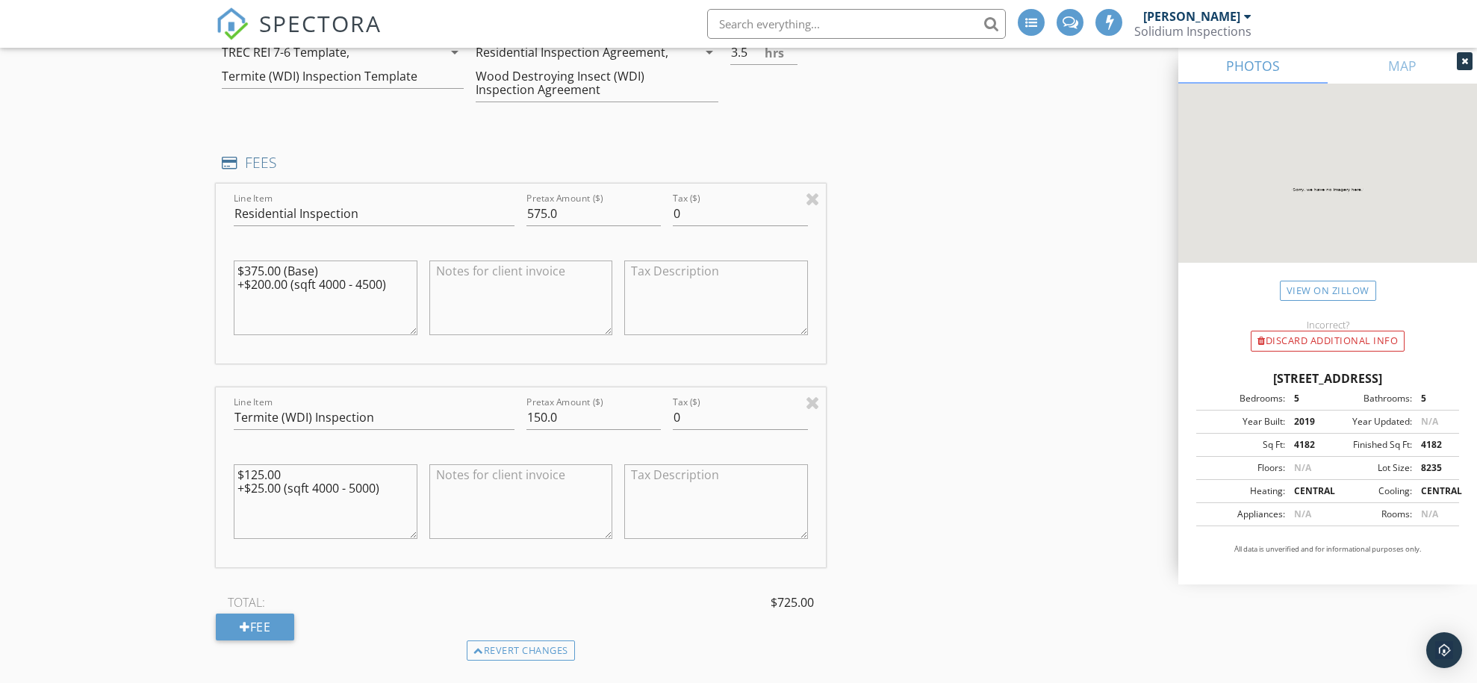
drag, startPoint x: 291, startPoint y: 475, endPoint x: 384, endPoint y: 482, distance: 92.9
click at [384, 482] on textarea "$125.00 +$25.00 (sqft 4000 - 5000)" at bounding box center [326, 501] width 184 height 75
type textarea "$125.00"
drag, startPoint x: 535, startPoint y: 414, endPoint x: 585, endPoint y: 414, distance: 49.3
click at [585, 414] on input "150.0" at bounding box center [593, 417] width 134 height 25
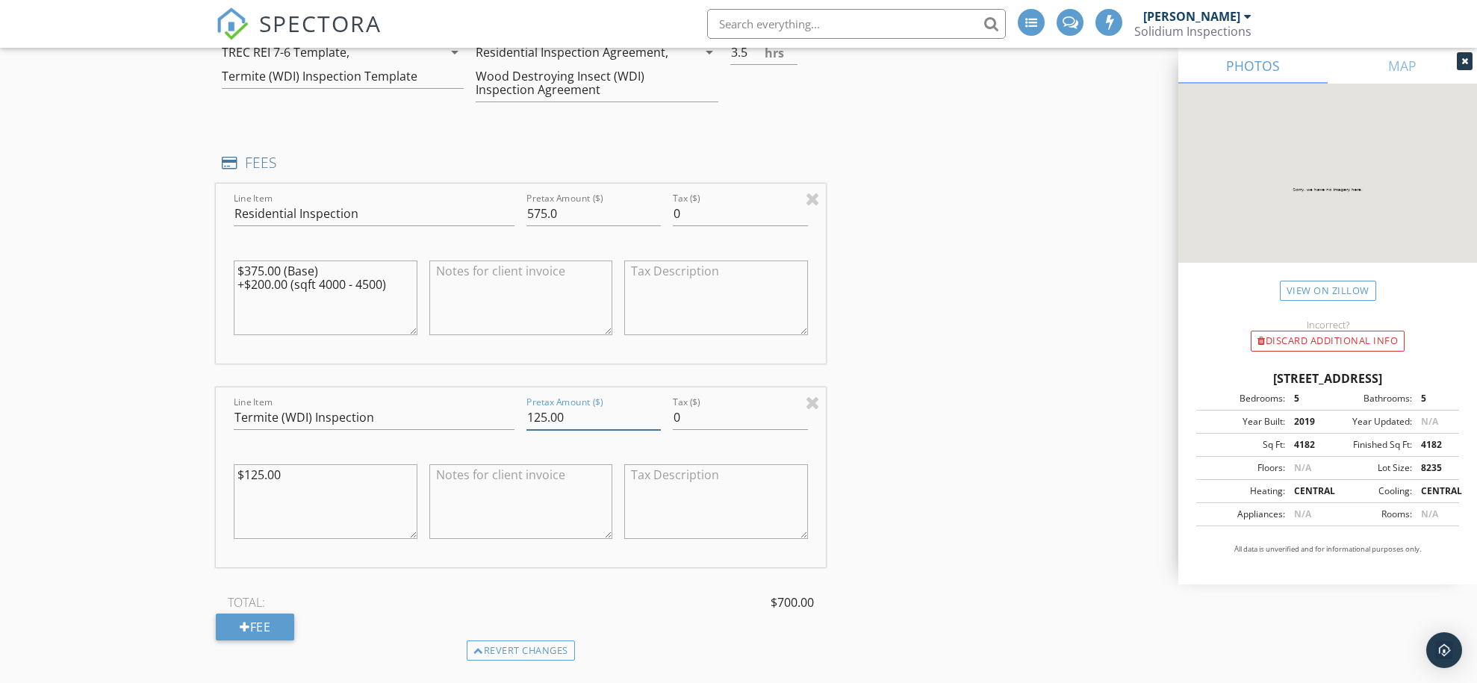
type input "125.00"
click at [493, 267] on textarea at bounding box center [521, 298] width 184 height 75
click at [580, 208] on input "575.0" at bounding box center [593, 214] width 134 height 25
drag, startPoint x: 535, startPoint y: 208, endPoint x: 567, endPoint y: 208, distance: 31.4
click at [567, 208] on input "575.0" at bounding box center [593, 214] width 134 height 25
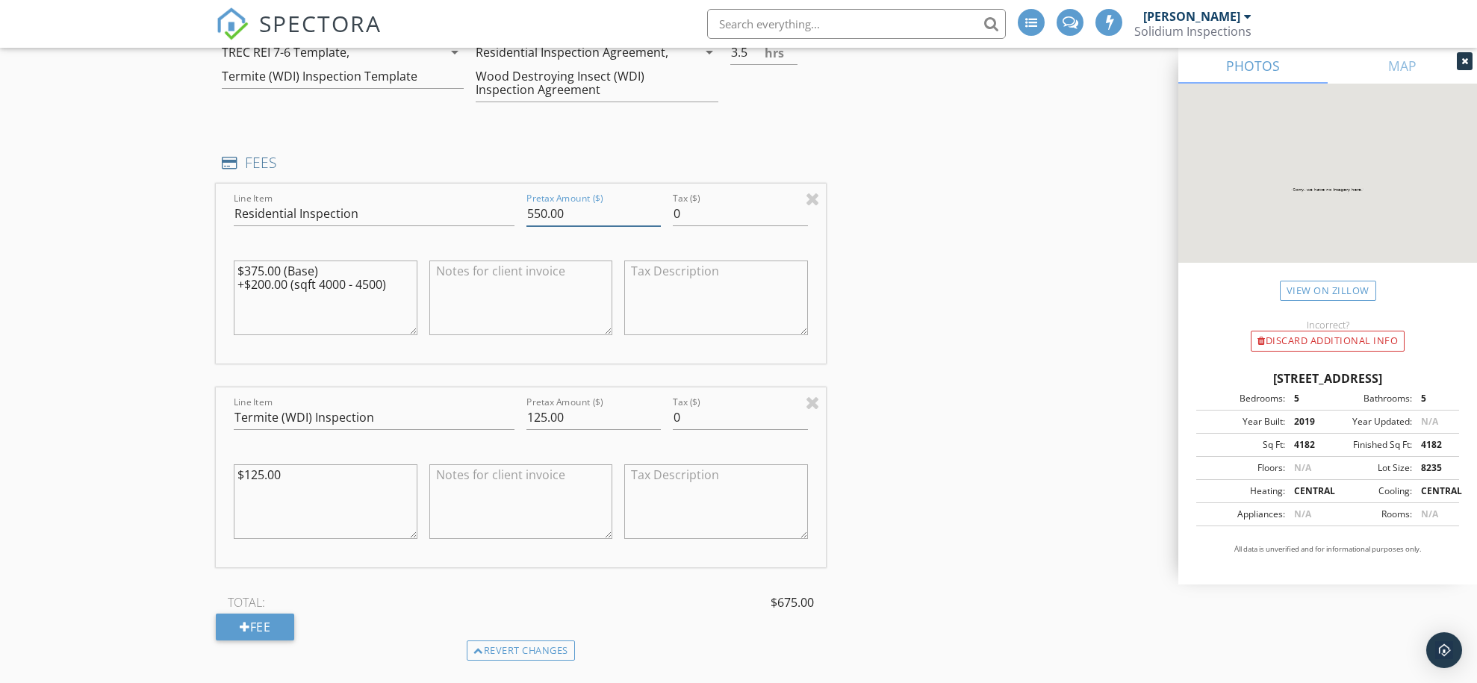
type input "550.00"
click at [350, 287] on textarea "$375.00 (Base) +$200.00 (sqft 4000 - 4500)" at bounding box center [326, 298] width 184 height 75
drag, startPoint x: 252, startPoint y: 279, endPoint x: 270, endPoint y: 279, distance: 17.9
click at [270, 279] on textarea "$375.00 (Base) +$200.00 (sqft 4000 - 4500)" at bounding box center [326, 298] width 184 height 75
click at [325, 311] on textarea "$375.00 (Base) +$175.00 (sqft 4000 - 4500)" at bounding box center [326, 298] width 184 height 75
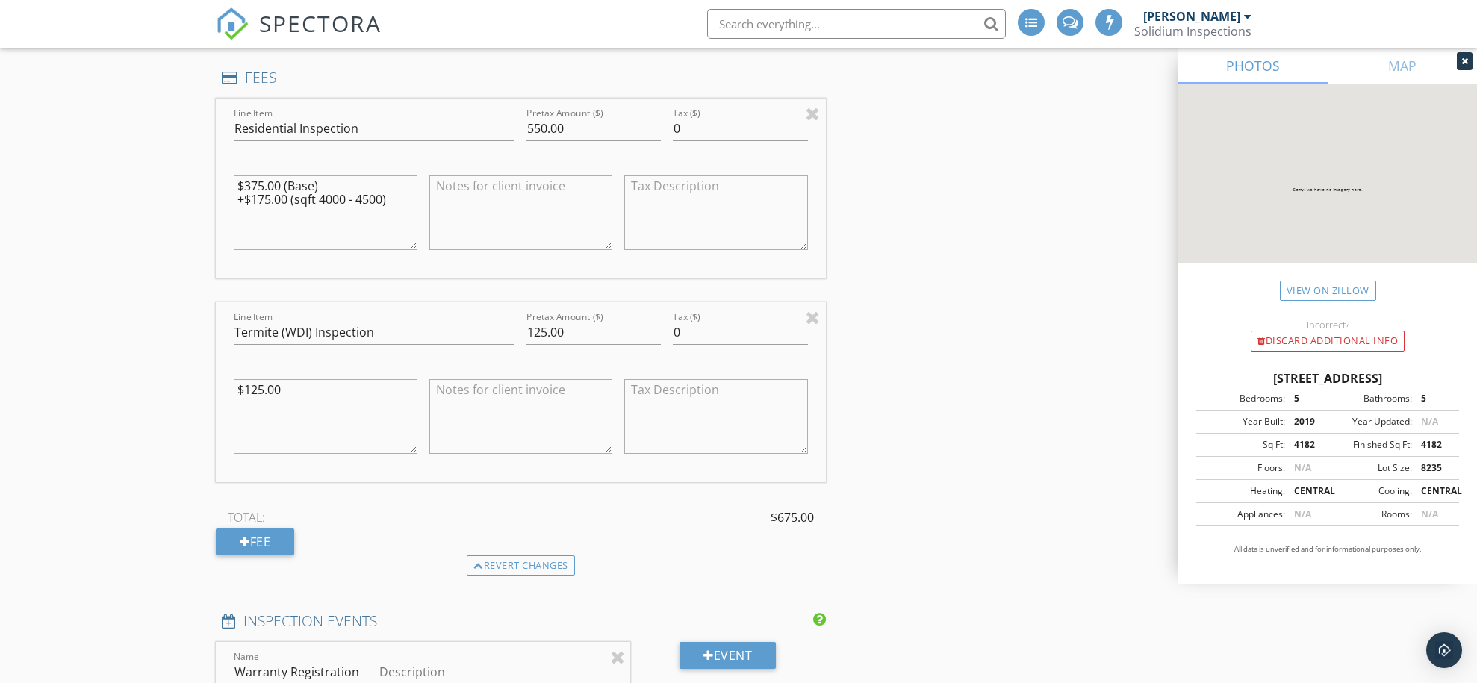
scroll to position [1312, 0]
type textarea "$375.00 (Base) +$175.00 (sqft 4000 - 4500)"
click at [519, 506] on div "TOTAL: $675.00" at bounding box center [521, 516] width 610 height 22
click at [597, 505] on div "TOTAL: $675.00" at bounding box center [521, 516] width 610 height 22
click at [332, 391] on textarea "$125.00" at bounding box center [326, 415] width 184 height 75
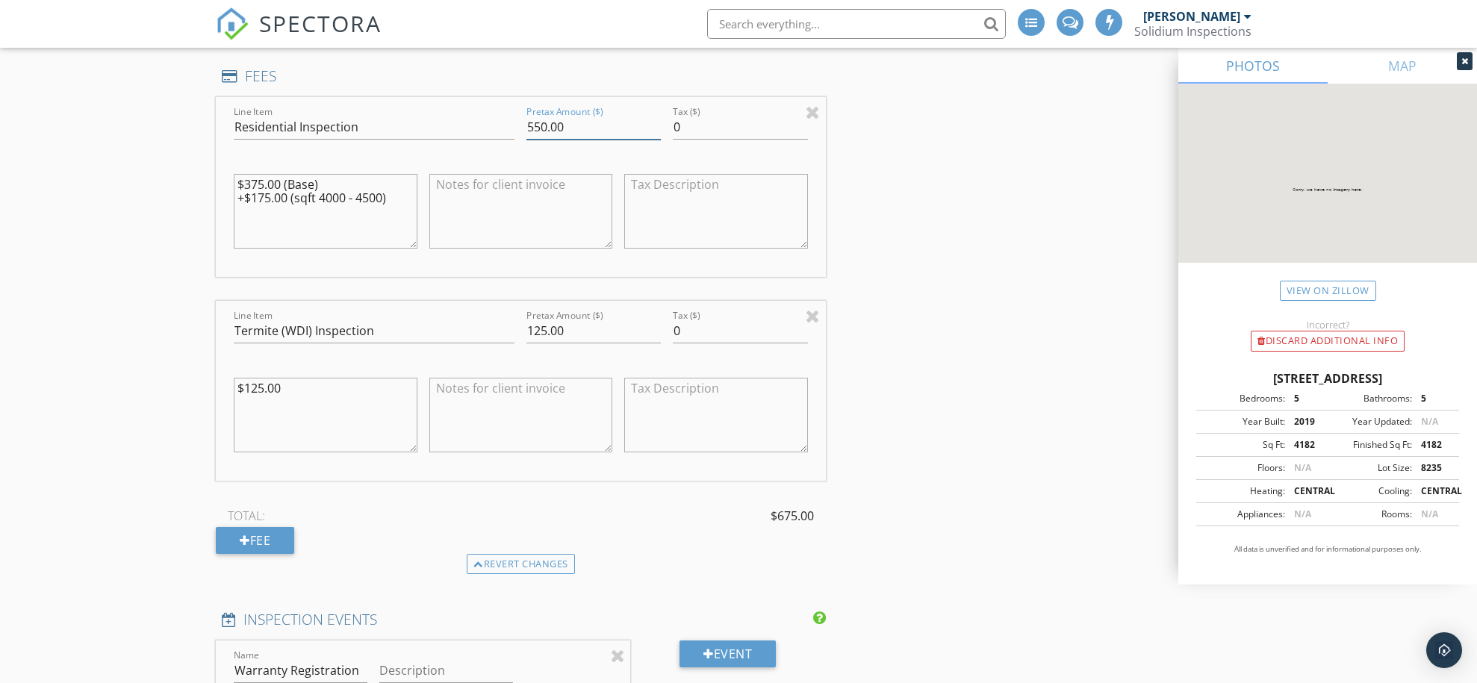
drag, startPoint x: 580, startPoint y: 123, endPoint x: 514, endPoint y: 120, distance: 65.8
click at [514, 120] on div "Line Item Residential Inspection Pretax Amount ($) 550.00 Tax ($) 0 $375.00 (Ba…" at bounding box center [521, 187] width 610 height 180
type input "525"
click at [291, 199] on textarea "$375.00 (Base) +$175.00 (sqft 4000 - 4500)" at bounding box center [326, 211] width 184 height 75
click at [260, 194] on textarea "$375.00 (Base) +$175.00 (sqft 4000 - 4500)" at bounding box center [326, 211] width 184 height 75
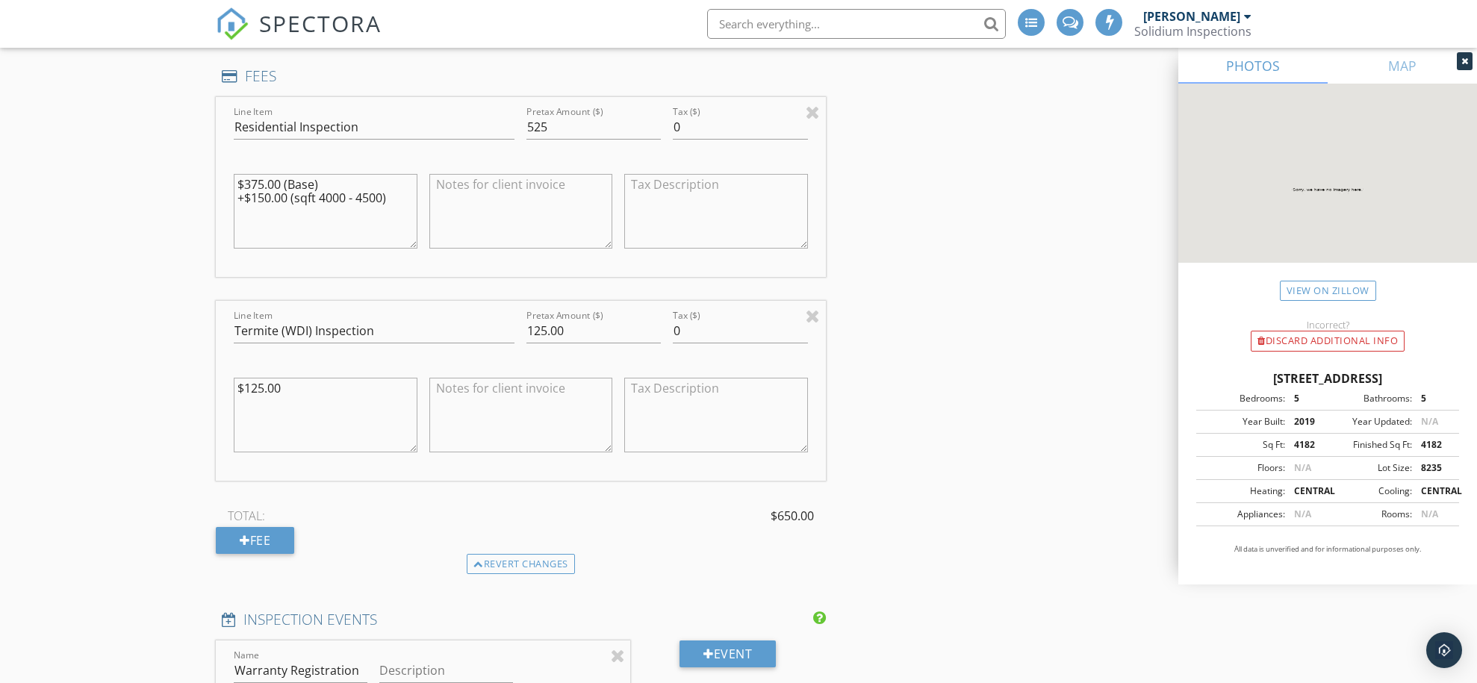
click at [414, 192] on textarea "$375.00 (Base) +$150.00 (sqft 4000 - 4500)" at bounding box center [326, 211] width 184 height 75
type textarea "$375.00 (Base) +$150.00 (sqft 4000 - 4500)"
click at [482, 206] on textarea at bounding box center [521, 211] width 184 height 75
click at [698, 534] on div "TOTAL: $650.00 Fee" at bounding box center [521, 529] width 610 height 49
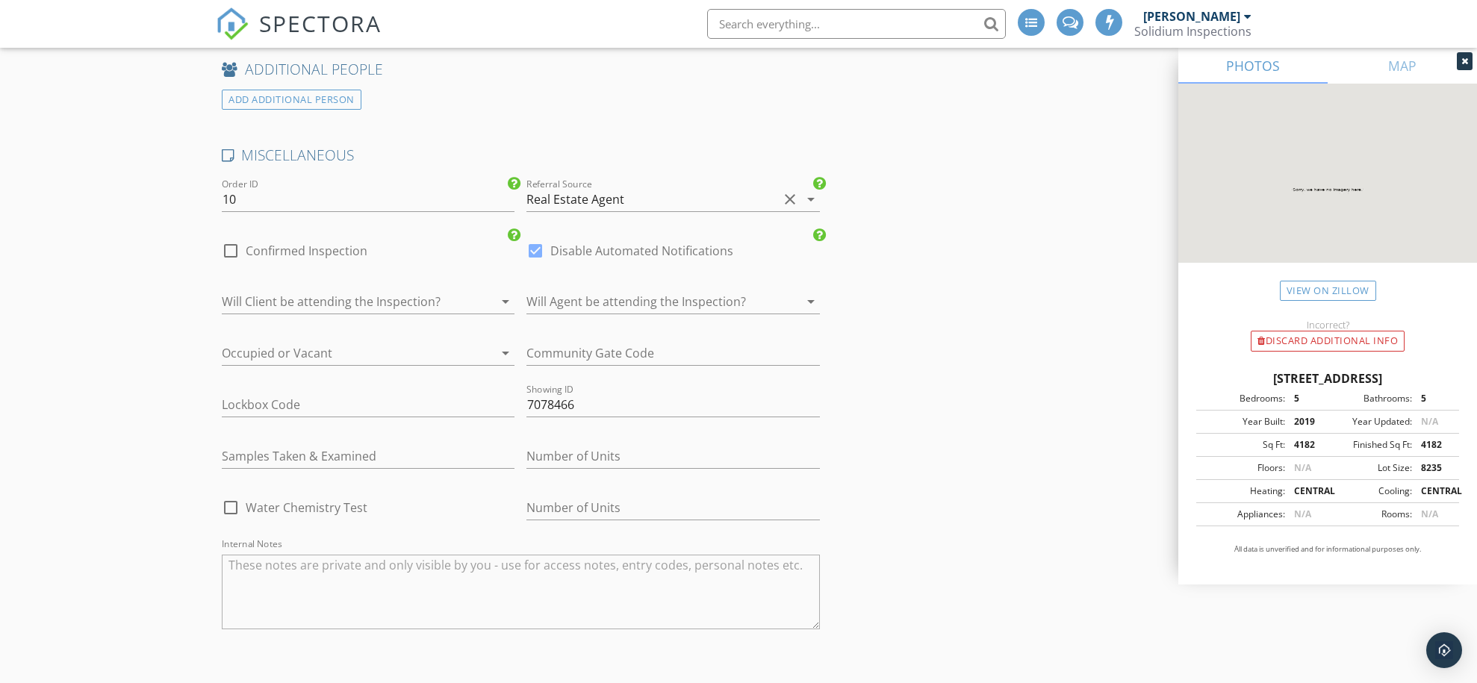
scroll to position [2903, 0]
click at [439, 289] on div at bounding box center [347, 300] width 251 height 24
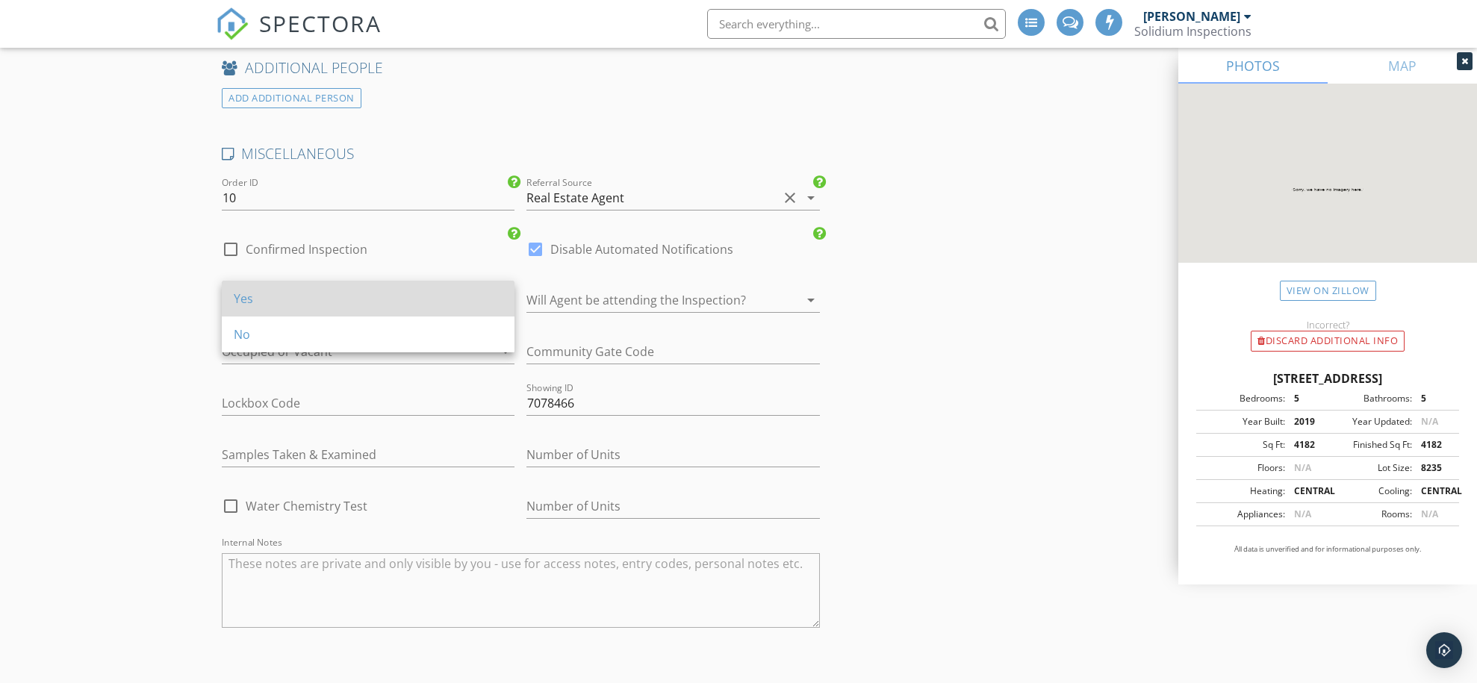
click at [382, 304] on div "Yes" at bounding box center [368, 299] width 269 height 18
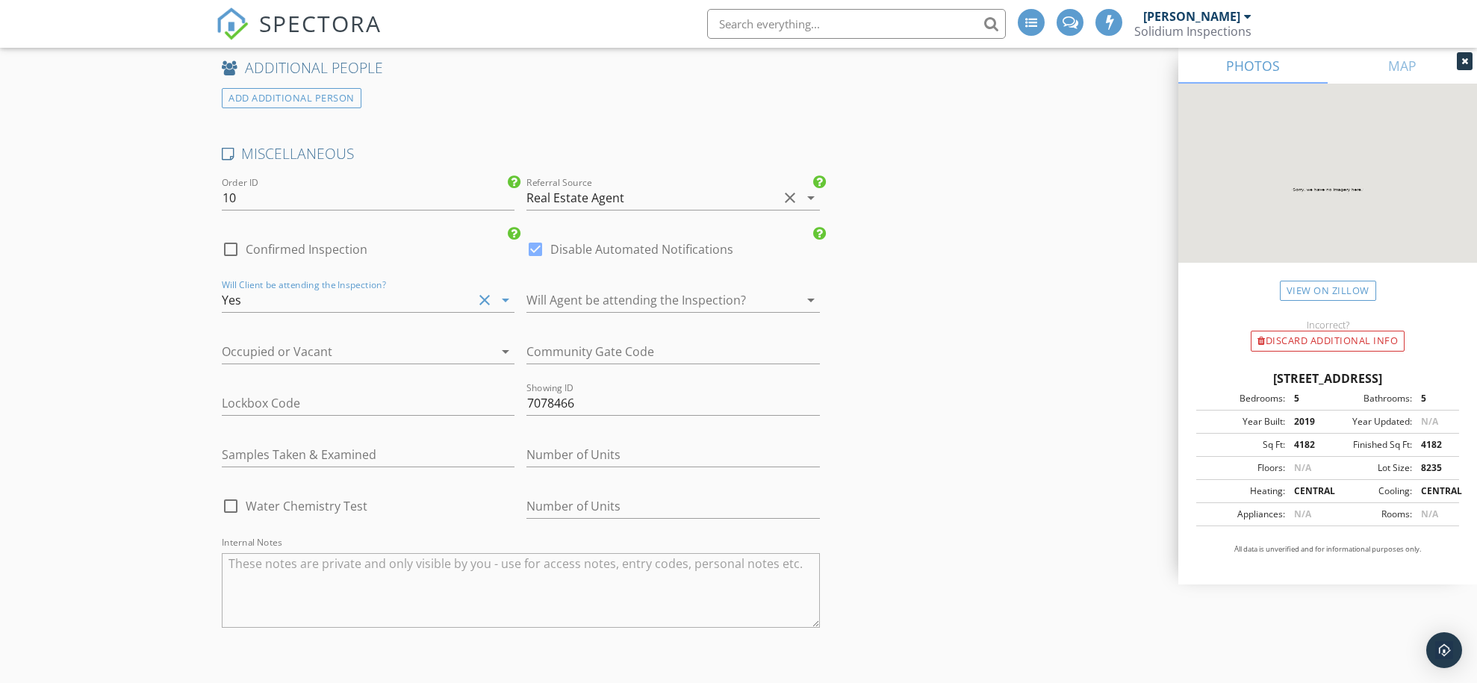
click at [332, 344] on div at bounding box center [347, 352] width 251 height 24
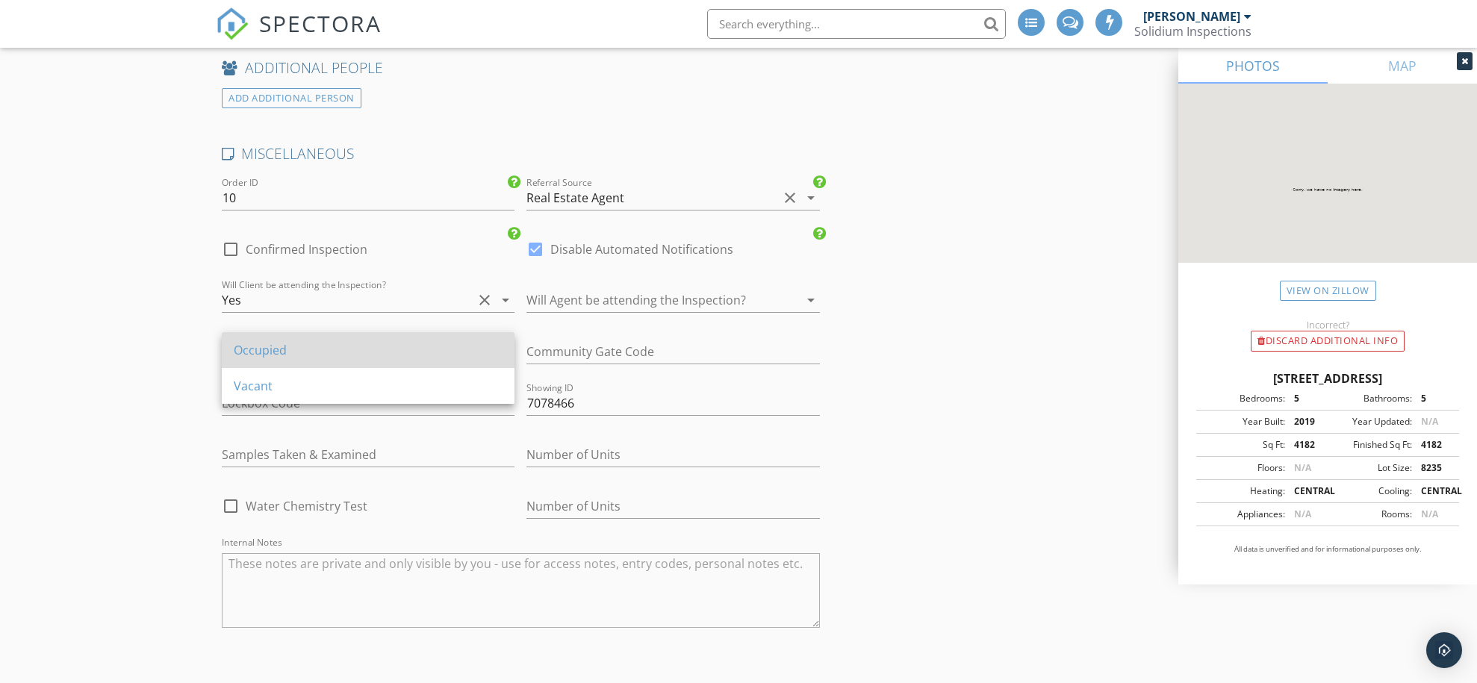
click at [329, 359] on div "Occupied" at bounding box center [368, 350] width 269 height 36
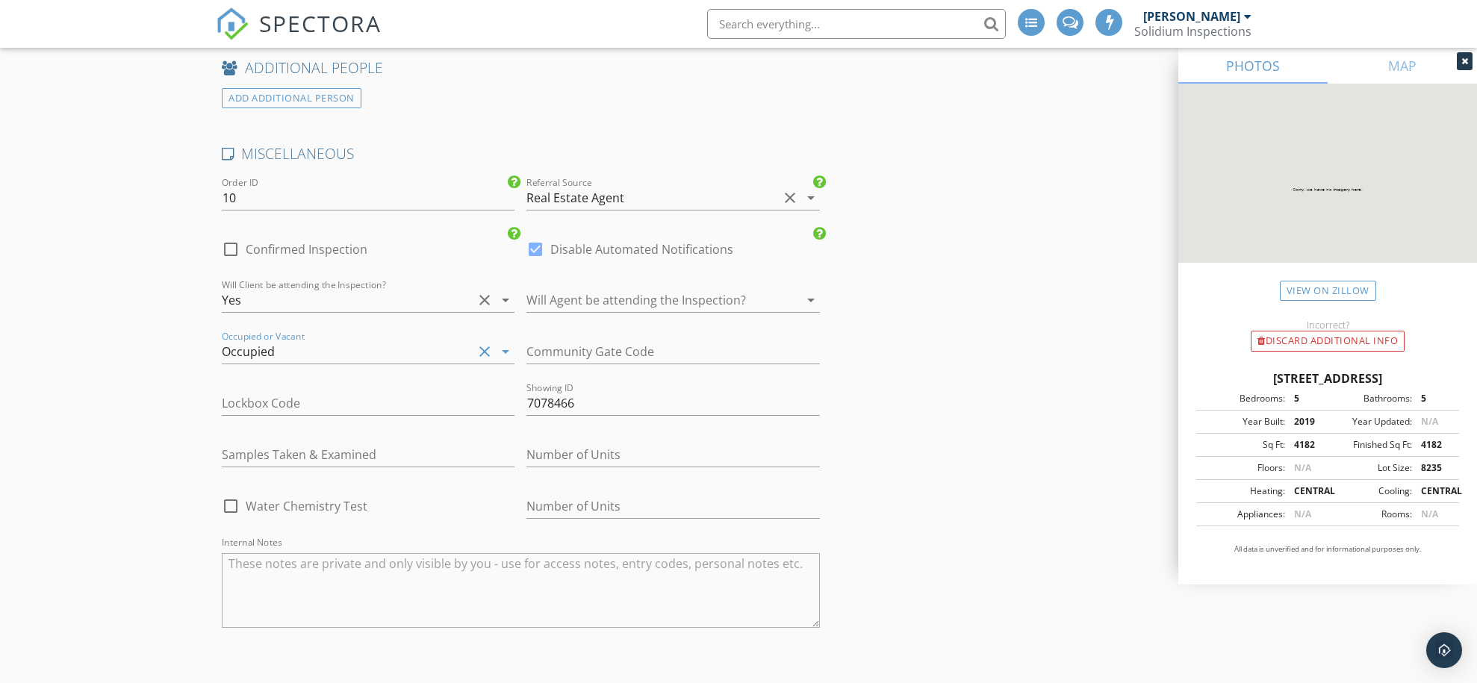
type input "3.5"
click at [293, 397] on input "text" at bounding box center [368, 403] width 293 height 25
type input "Su"
type input "3.5"
type input "Sup"
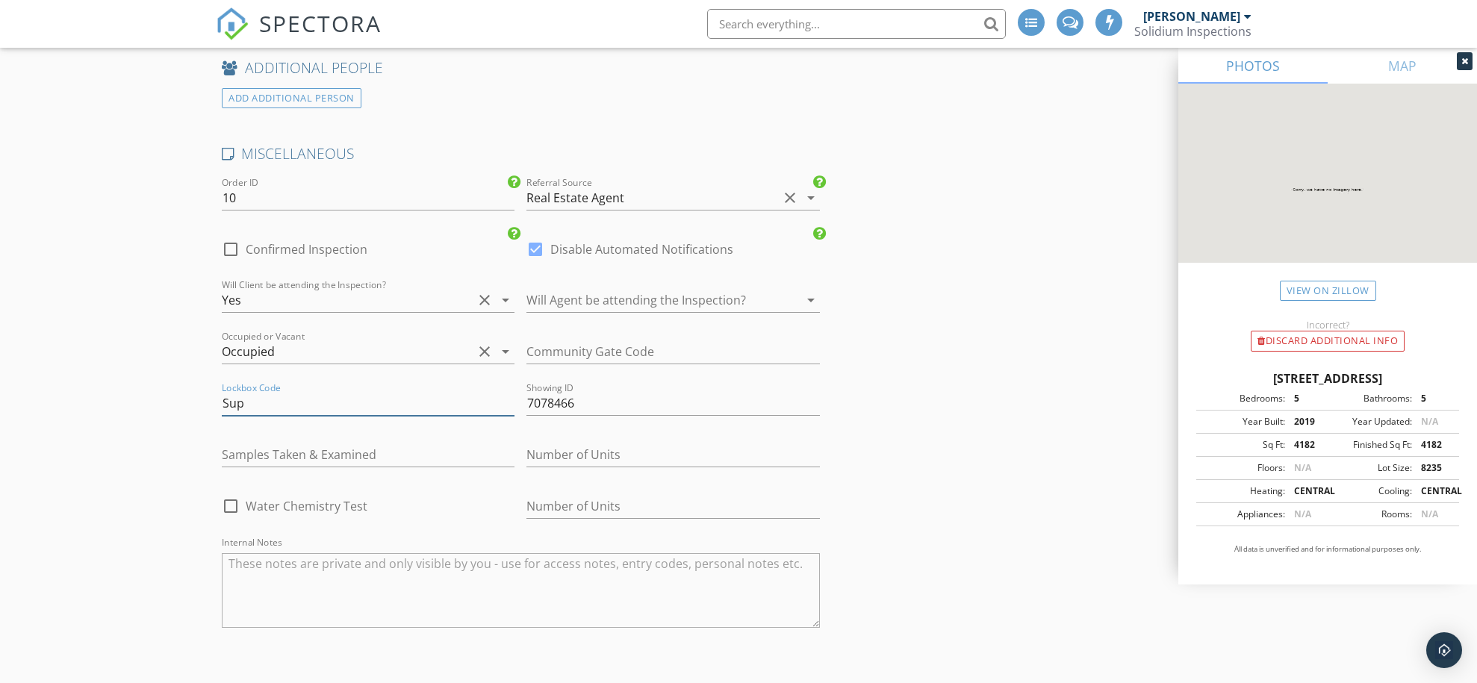
type input "3.25"
type input "Supr"
type input "3.25"
type input "Supra"
type input "3.5"
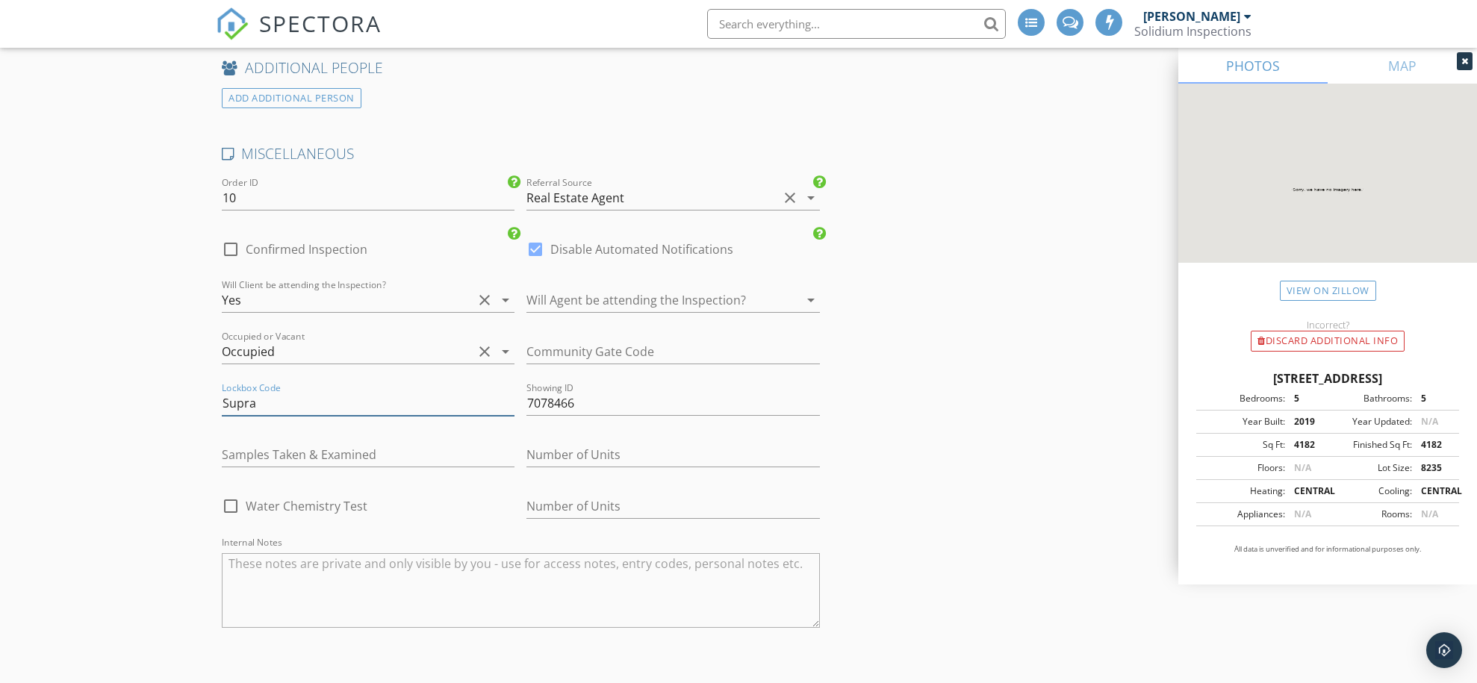
type input "Supra"
click at [232, 243] on div at bounding box center [230, 249] width 25 height 25
checkbox input "true"
click at [538, 238] on div at bounding box center [535, 249] width 25 height 25
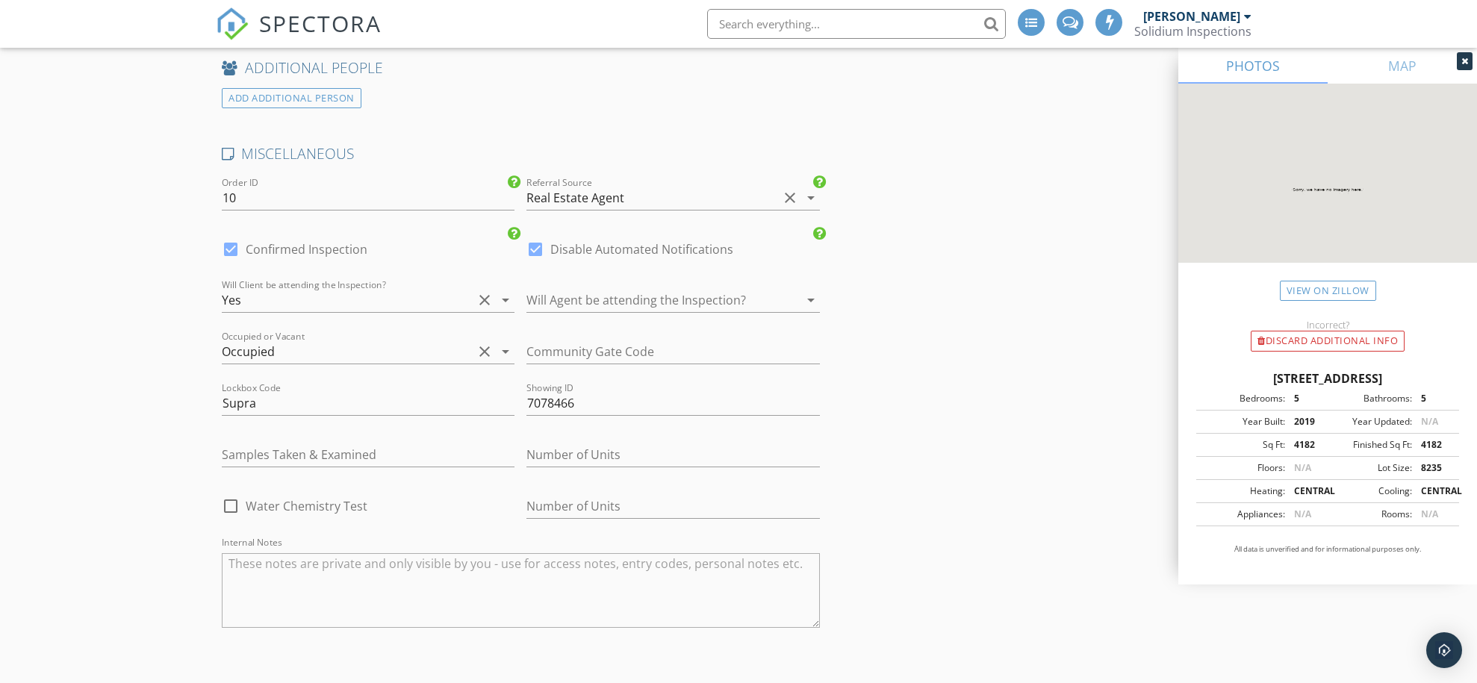
checkbox input "false"
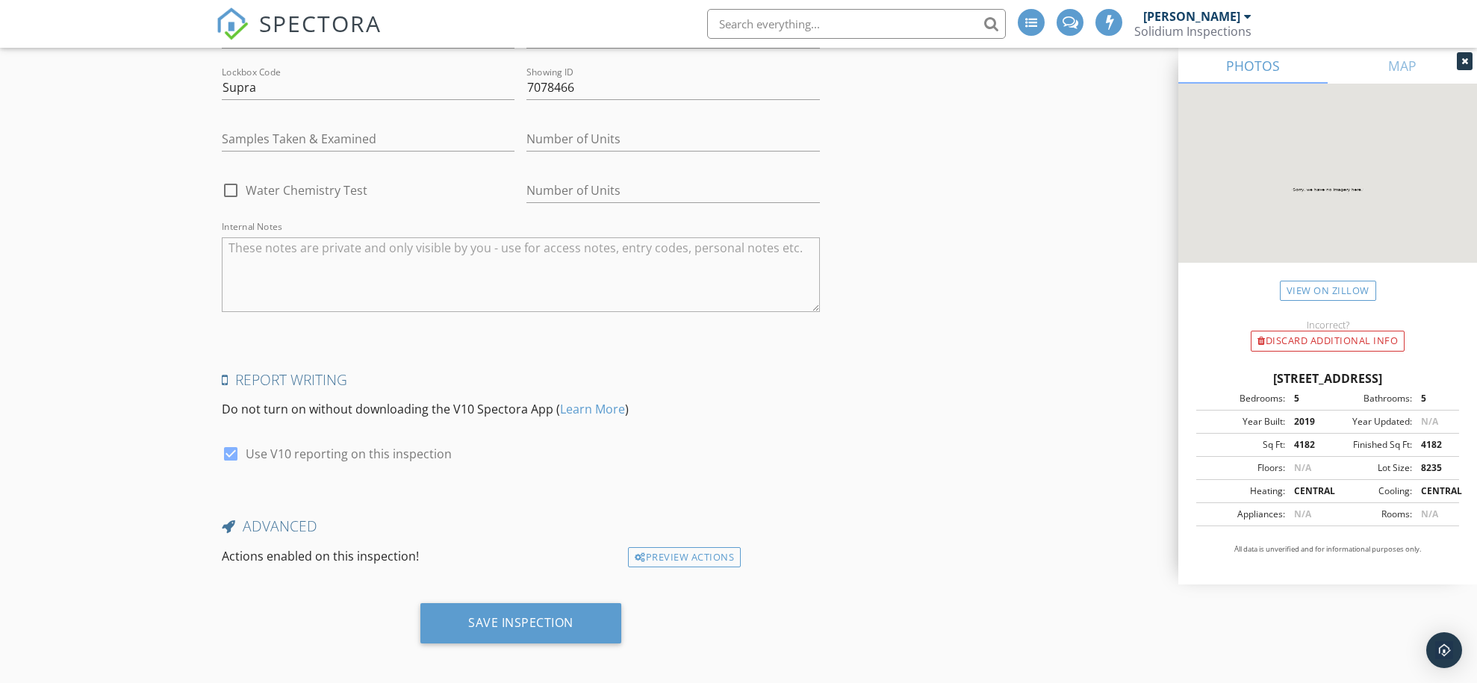
scroll to position [3218, 0]
click at [512, 616] on div "Save Inspection" at bounding box center [520, 623] width 105 height 15
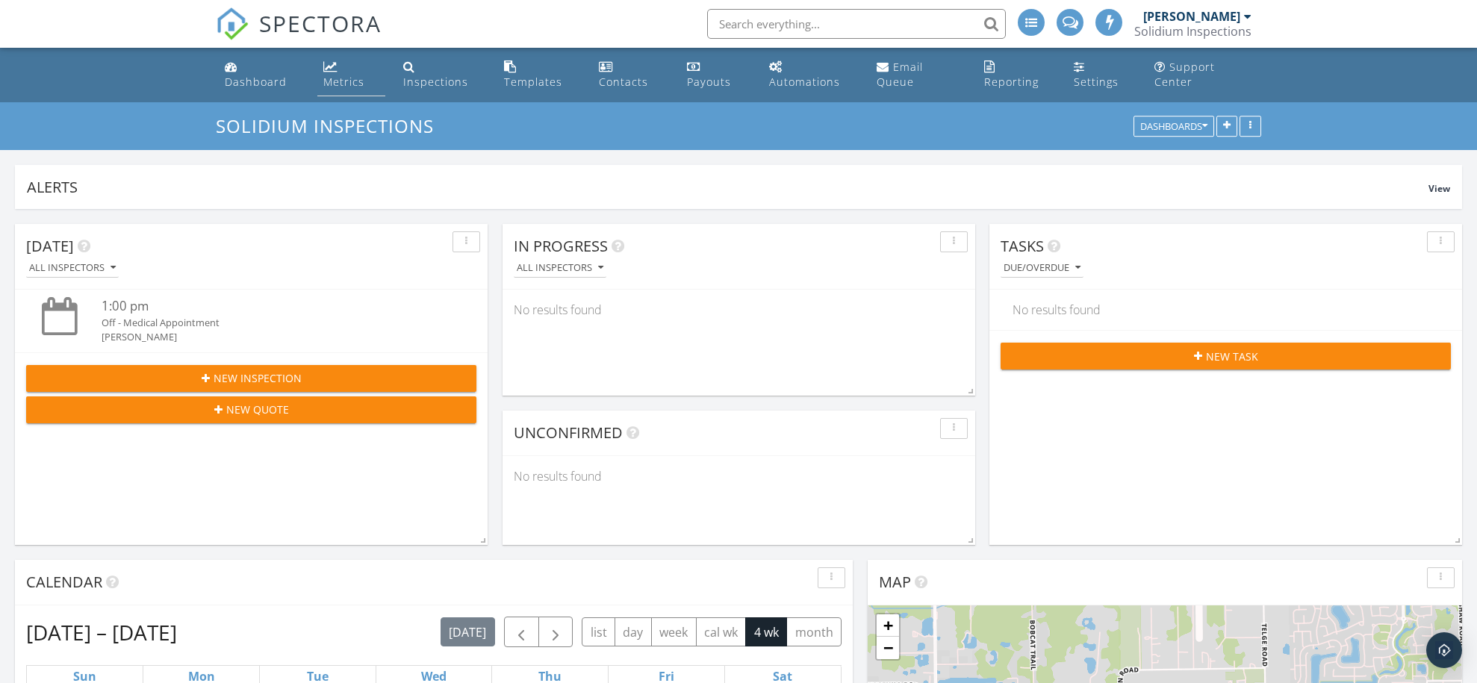
click at [345, 70] on link "Metrics" at bounding box center [351, 75] width 68 height 43
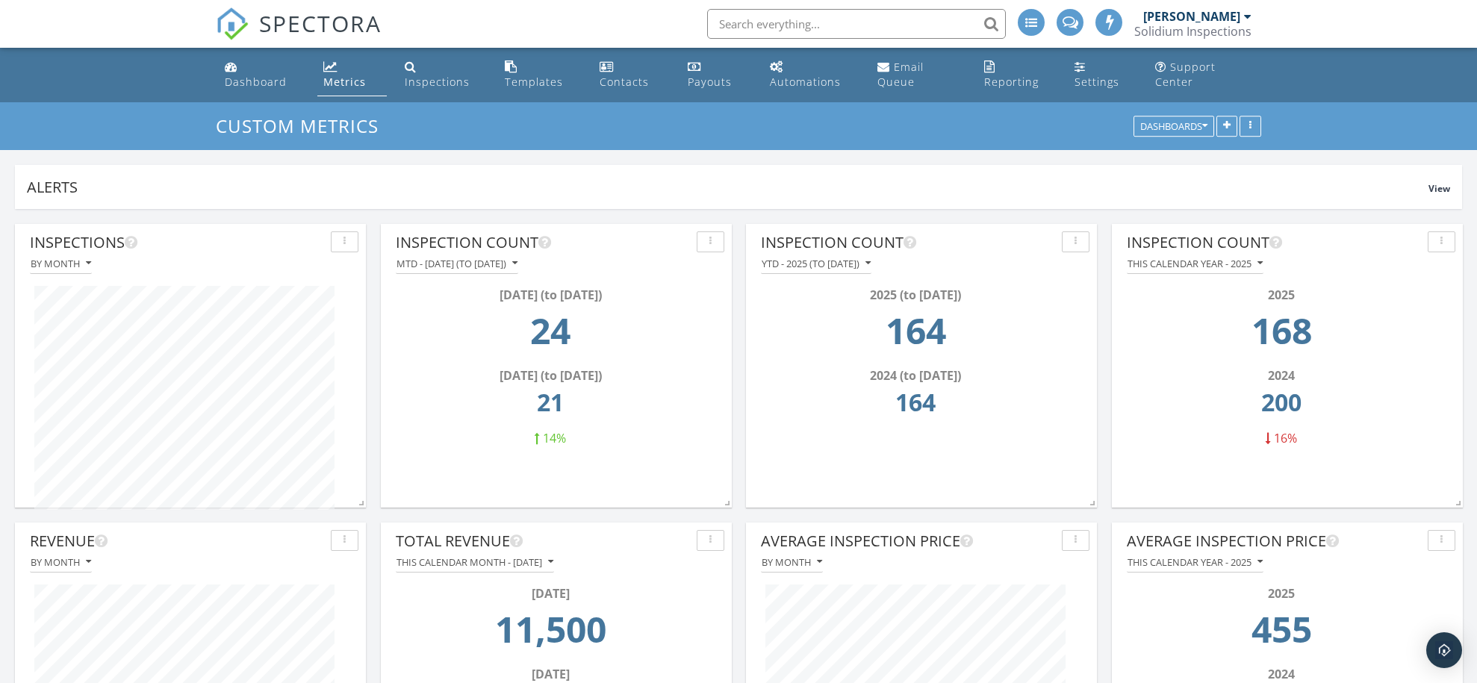
scroll to position [-1, 0]
click at [236, 77] on div "Dashboard" at bounding box center [256, 82] width 62 height 14
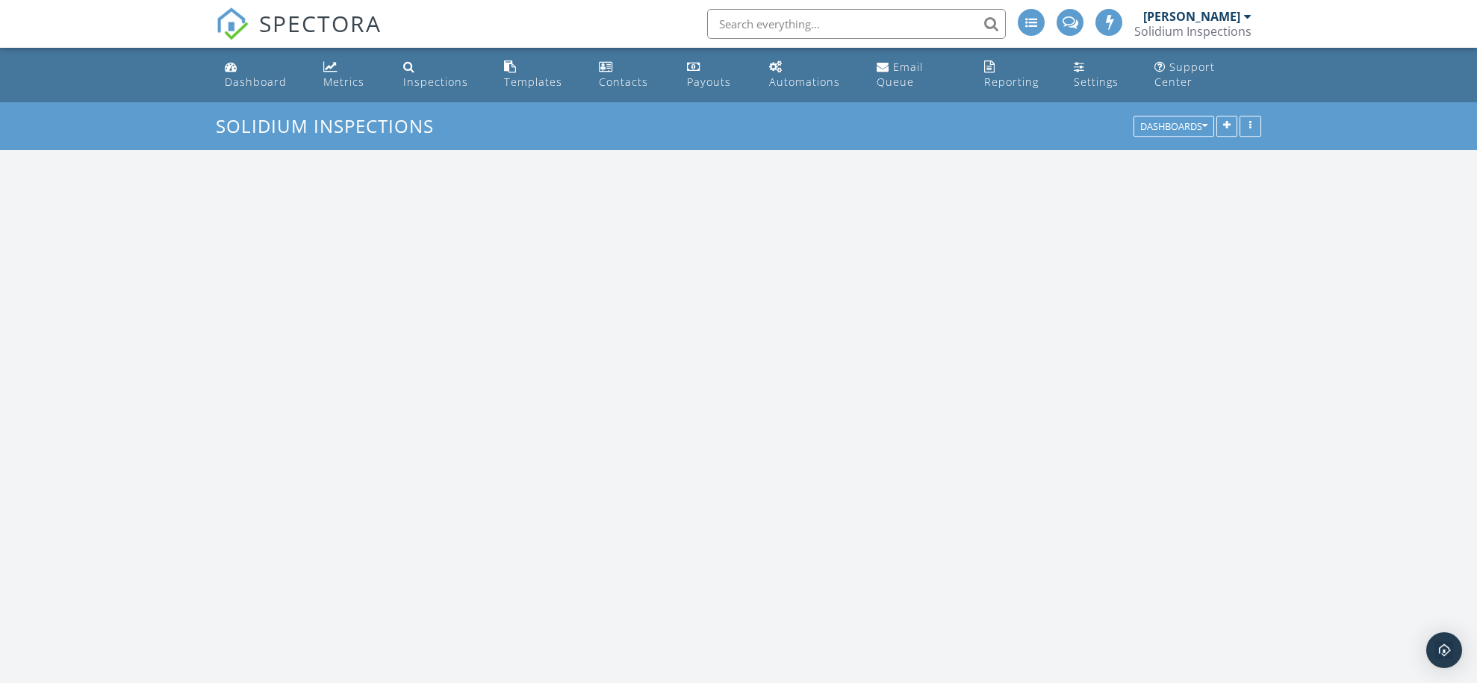
scroll to position [1285, 1478]
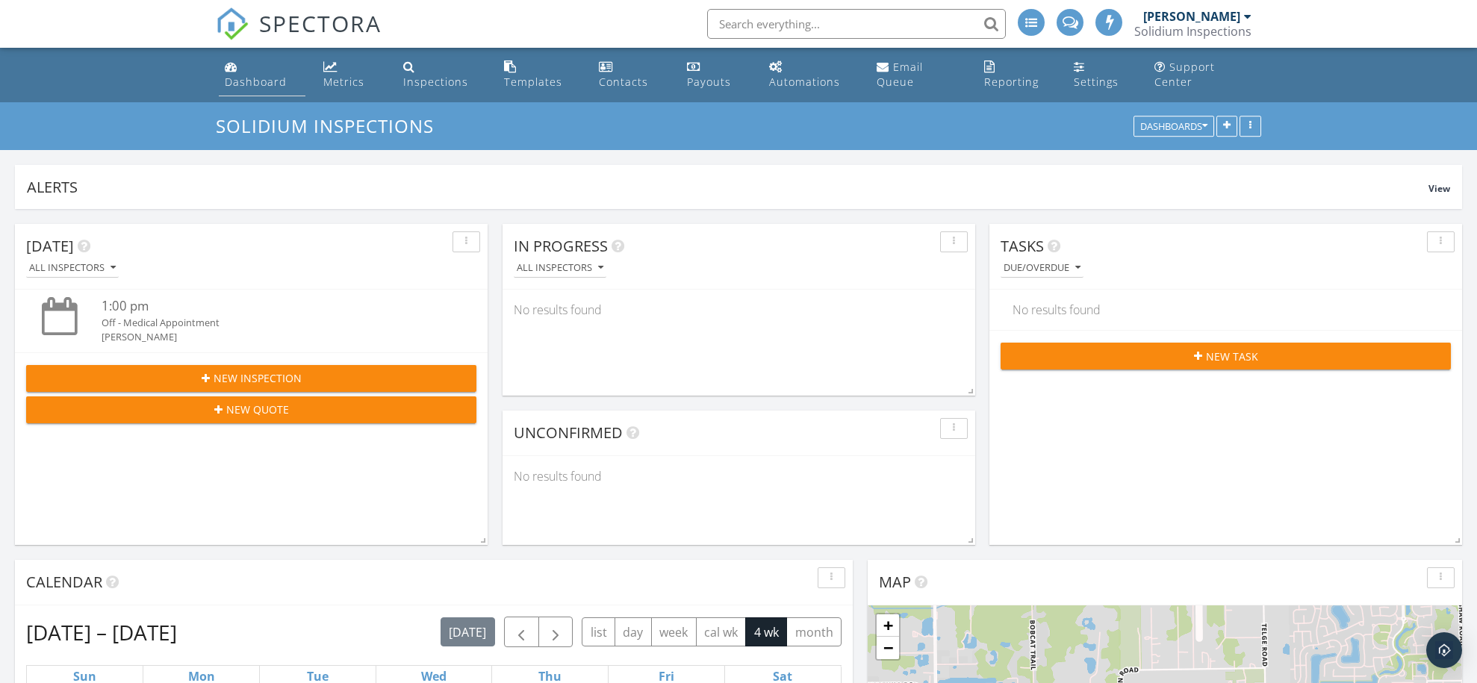
click at [238, 86] on div "Dashboard" at bounding box center [256, 82] width 62 height 14
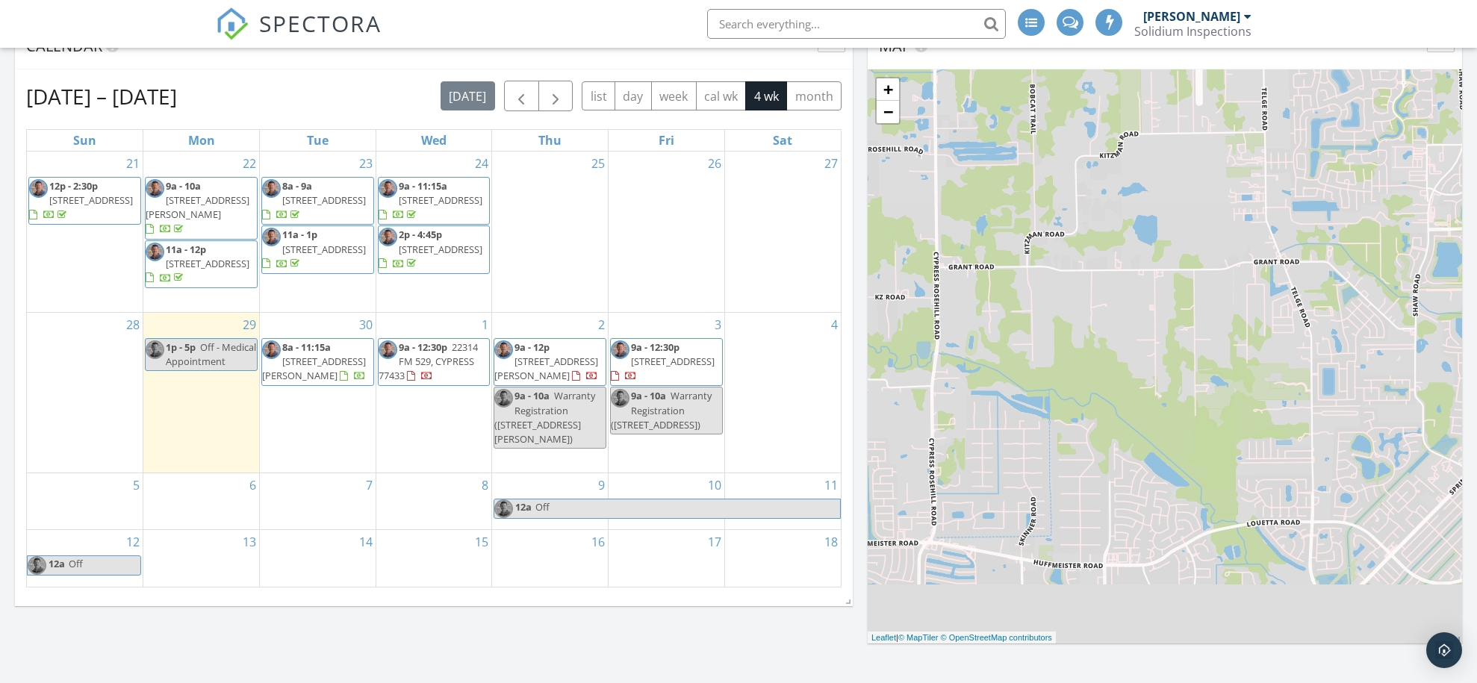
scroll to position [538, 0]
click at [517, 629] on div "[DATE] All Inspectors 1:00 pm Off - Medical Appointment [PERSON_NAME] New Inspe…" at bounding box center [738, 313] width 1477 height 1284
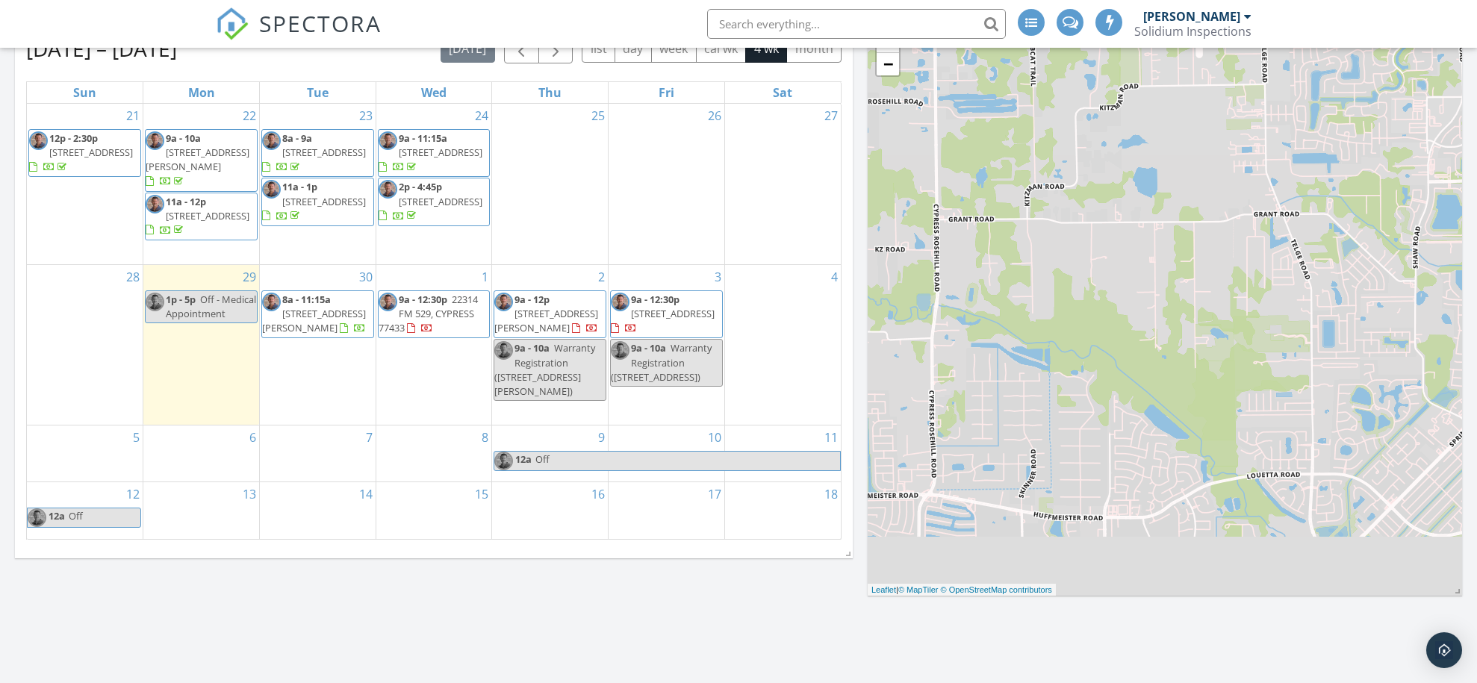
scroll to position [585, 0]
click at [494, 629] on div "[DATE] All Inspectors 1:00 pm Off - Medical Appointment [PERSON_NAME] New Inspe…" at bounding box center [738, 266] width 1477 height 1284
